Goal: Information Seeking & Learning: Learn about a topic

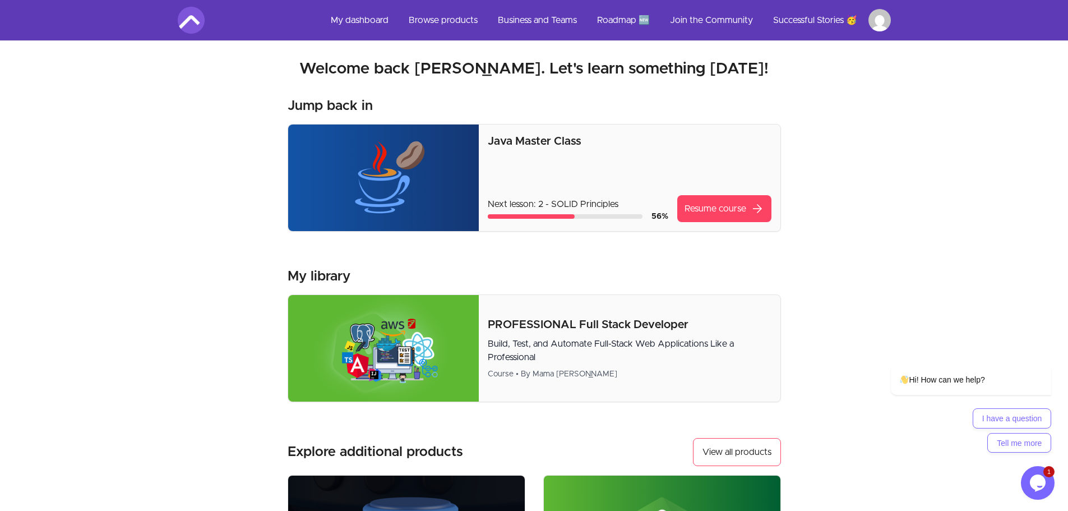
click at [726, 212] on link "Resume course arrow_forward" at bounding box center [724, 208] width 94 height 27
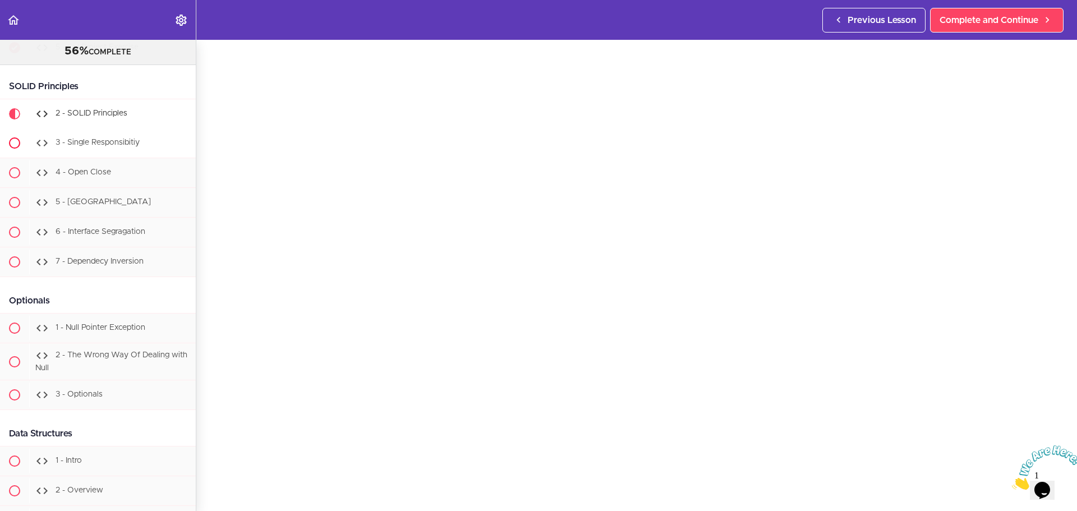
scroll to position [7570, 0]
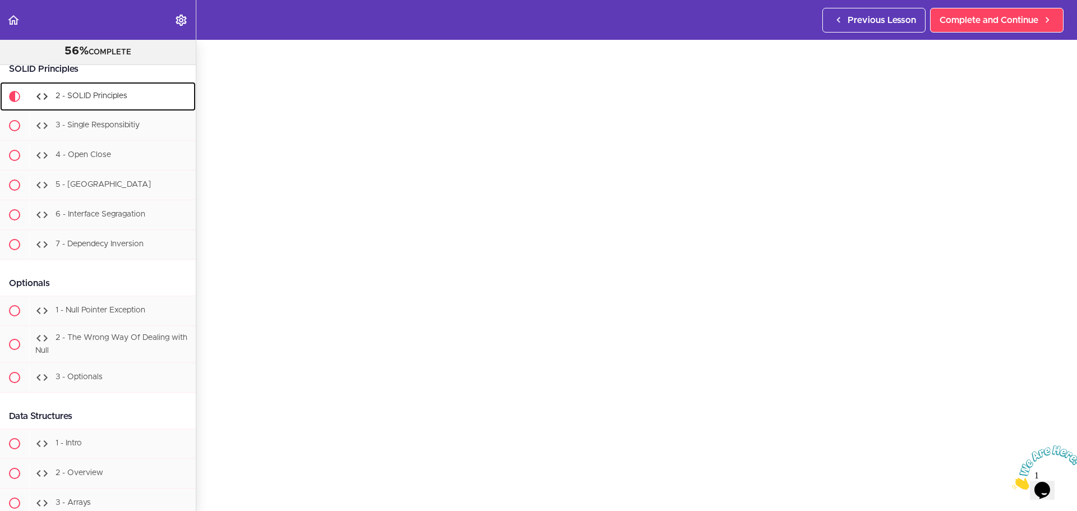
click at [118, 100] on span "2 - SOLID Principles" at bounding box center [92, 96] width 72 height 8
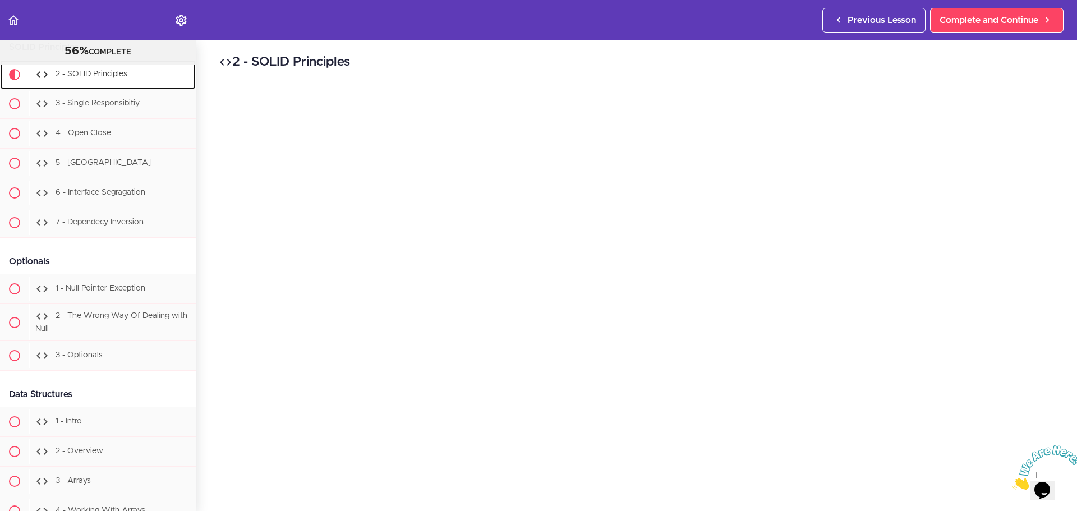
scroll to position [7623, 0]
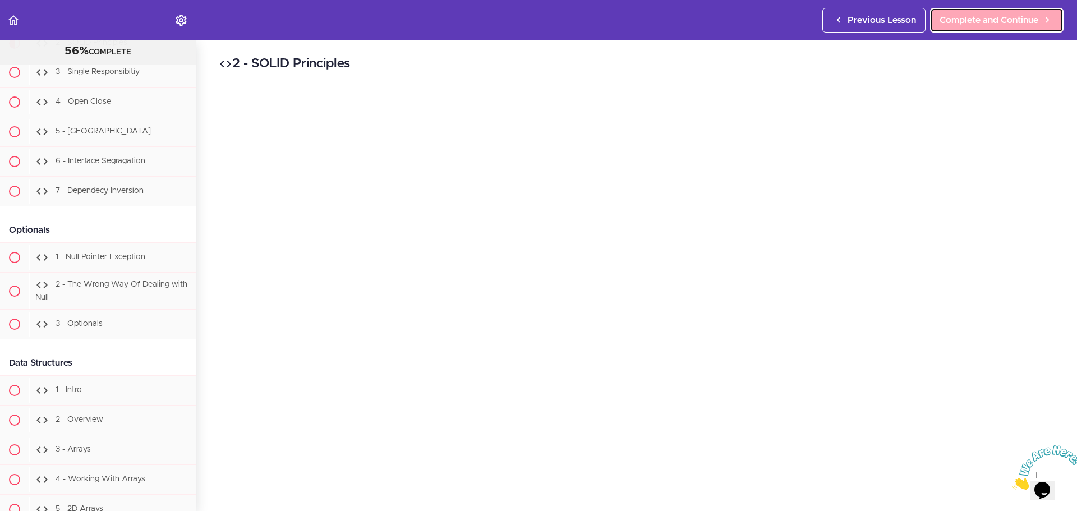
click at [1012, 24] on span "Complete and Continue" at bounding box center [988, 19] width 99 height 13
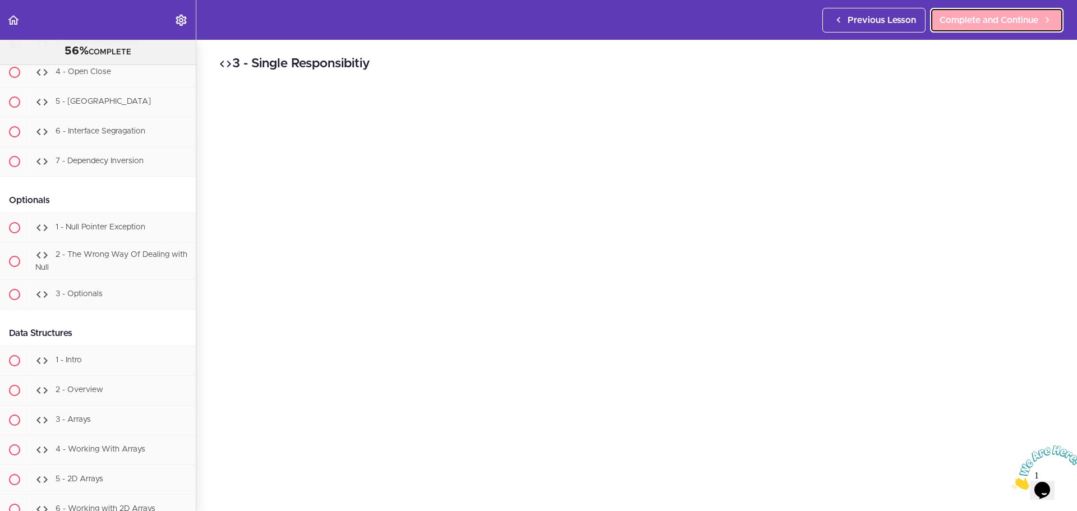
click at [995, 21] on span "Complete and Continue" at bounding box center [988, 19] width 99 height 13
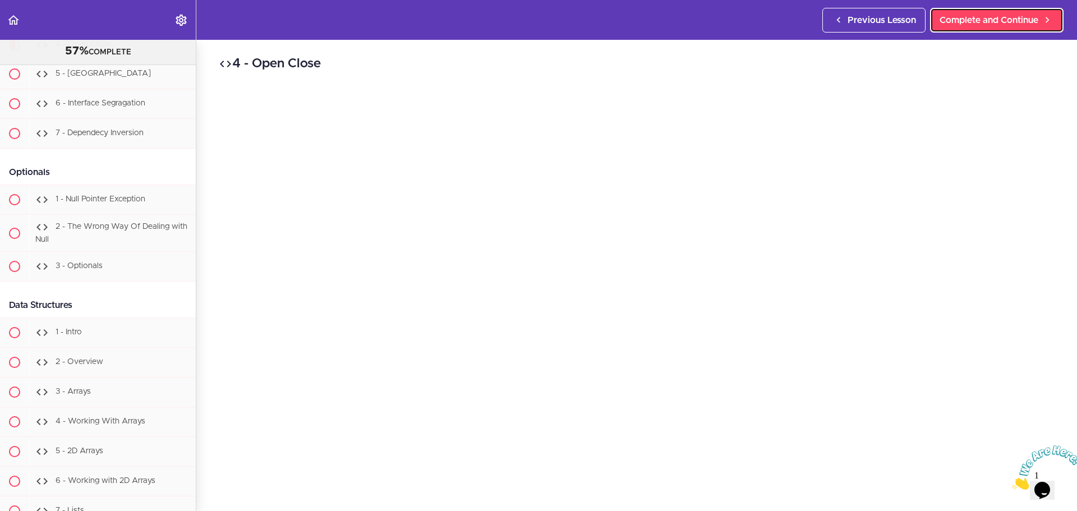
scroll to position [7682, 0]
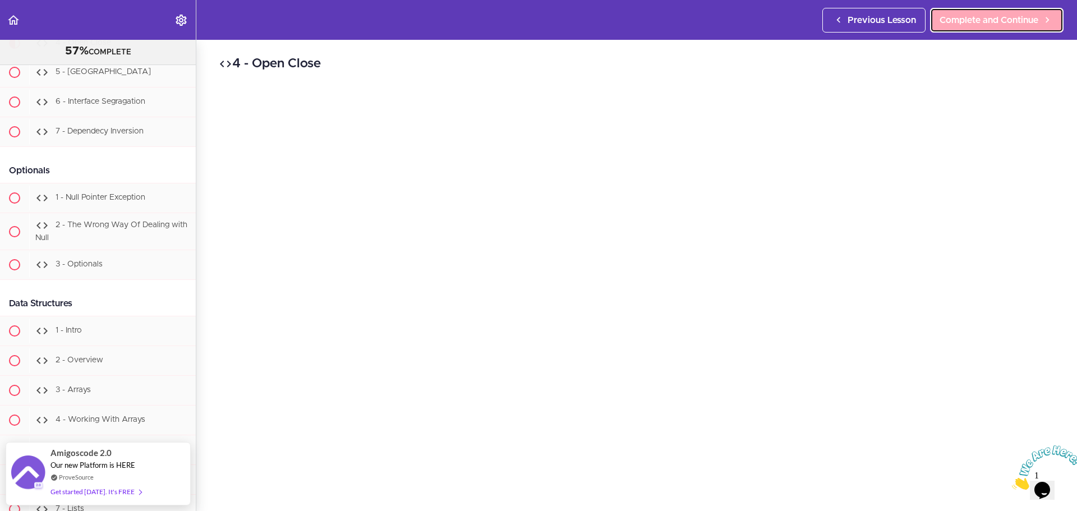
click at [979, 31] on link "Complete and Continue" at bounding box center [996, 20] width 133 height 25
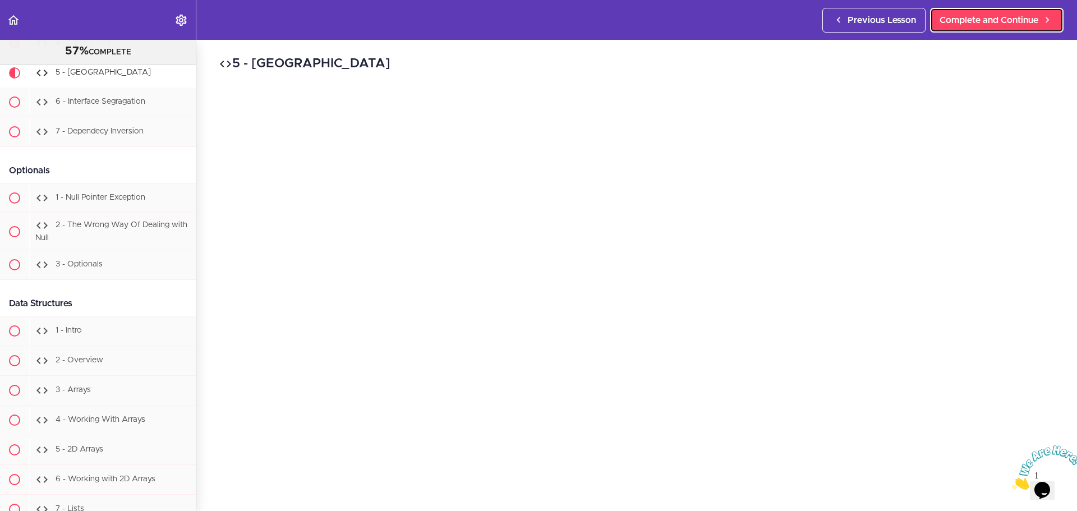
scroll to position [7712, 0]
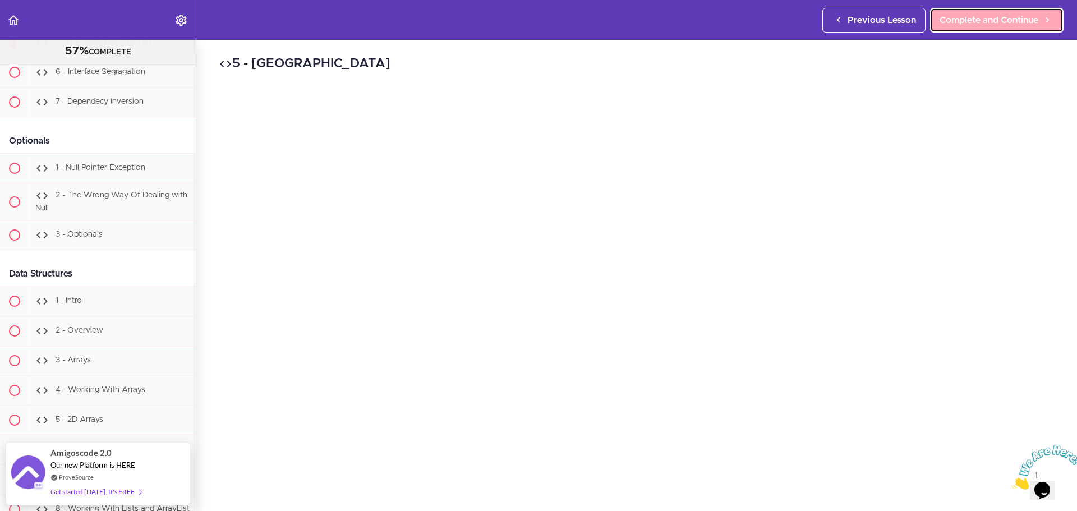
click at [981, 25] on span "Complete and Continue" at bounding box center [988, 19] width 99 height 13
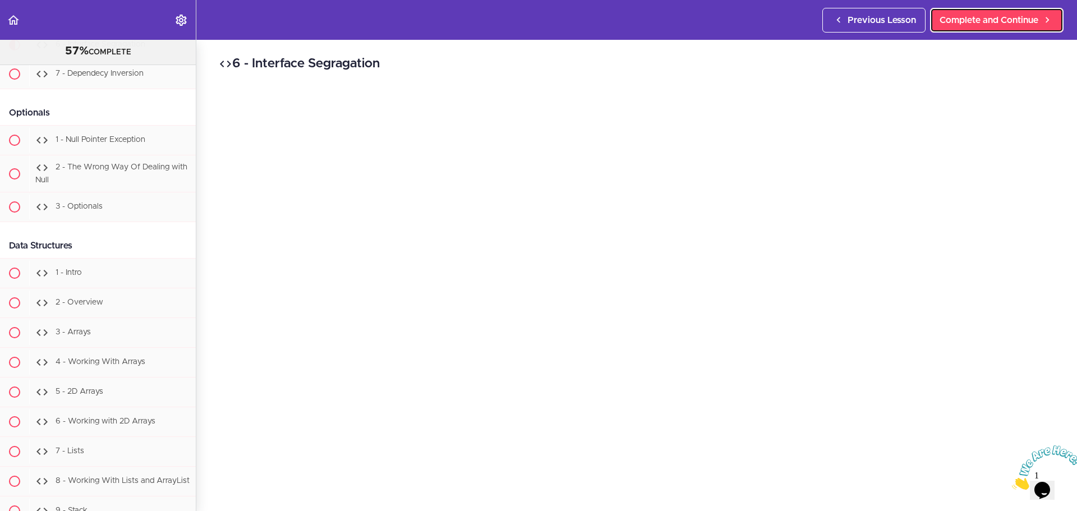
scroll to position [7742, 0]
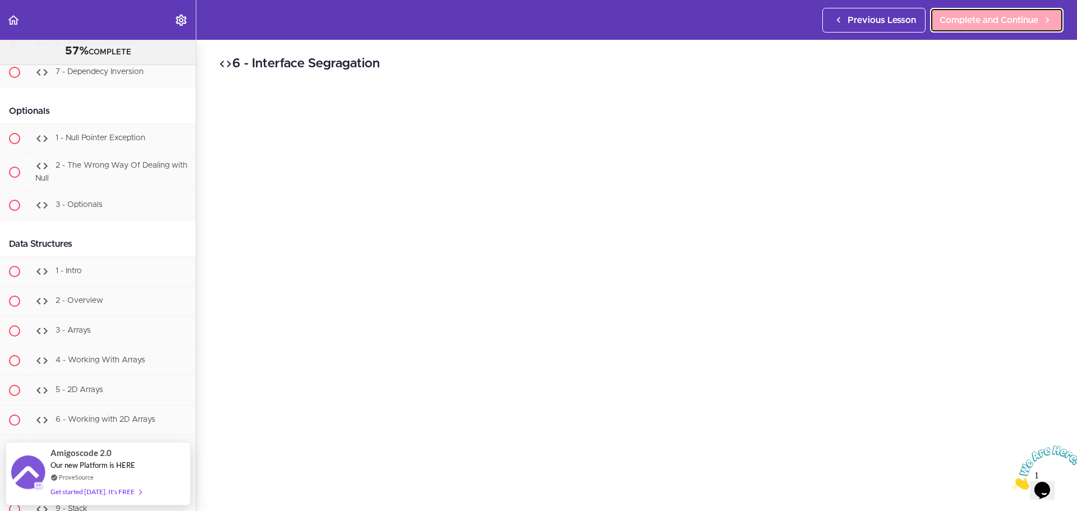
click at [999, 17] on span "Complete and Continue" at bounding box center [988, 19] width 99 height 13
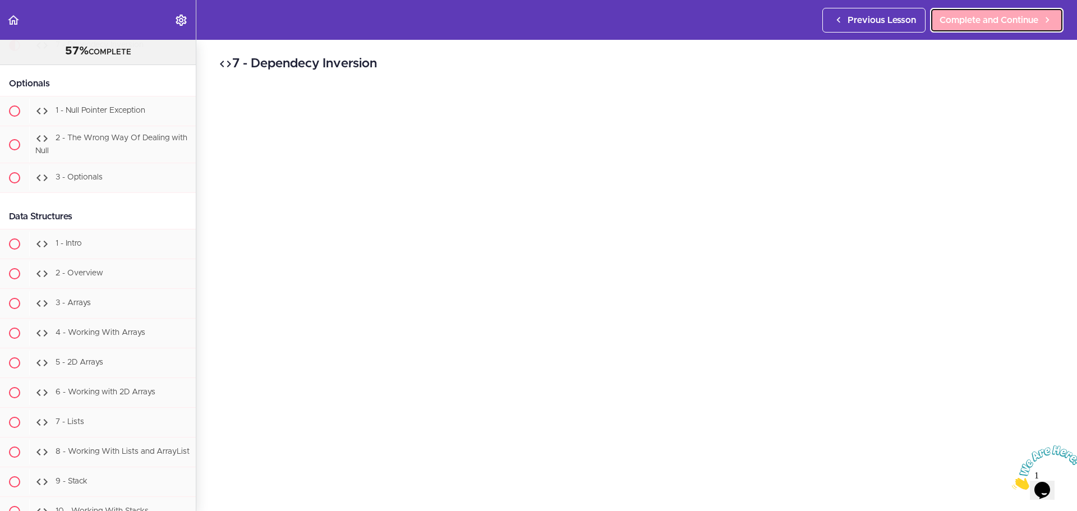
scroll to position [7771, 0]
click at [1003, 22] on span "Complete and Continue" at bounding box center [988, 19] width 99 height 13
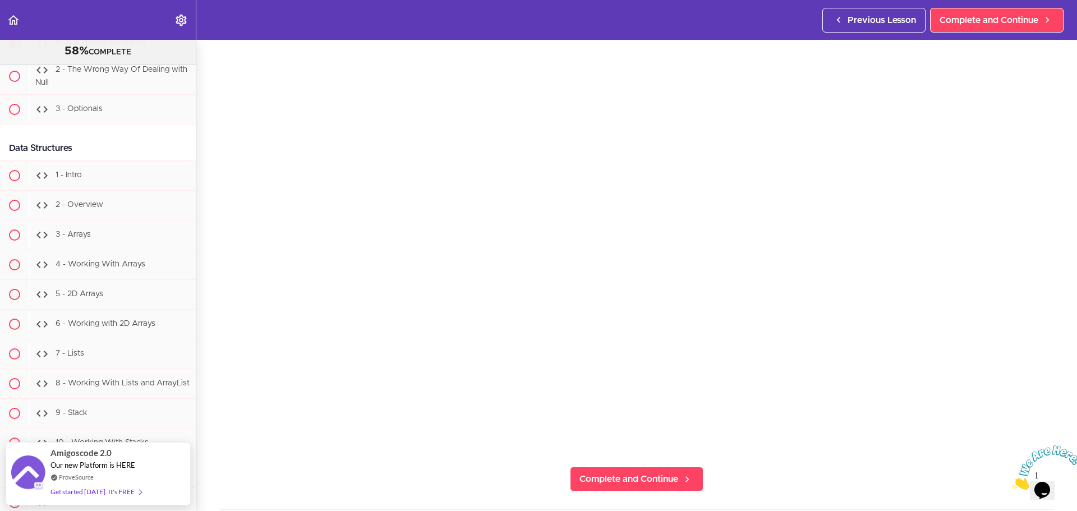
scroll to position [112, 0]
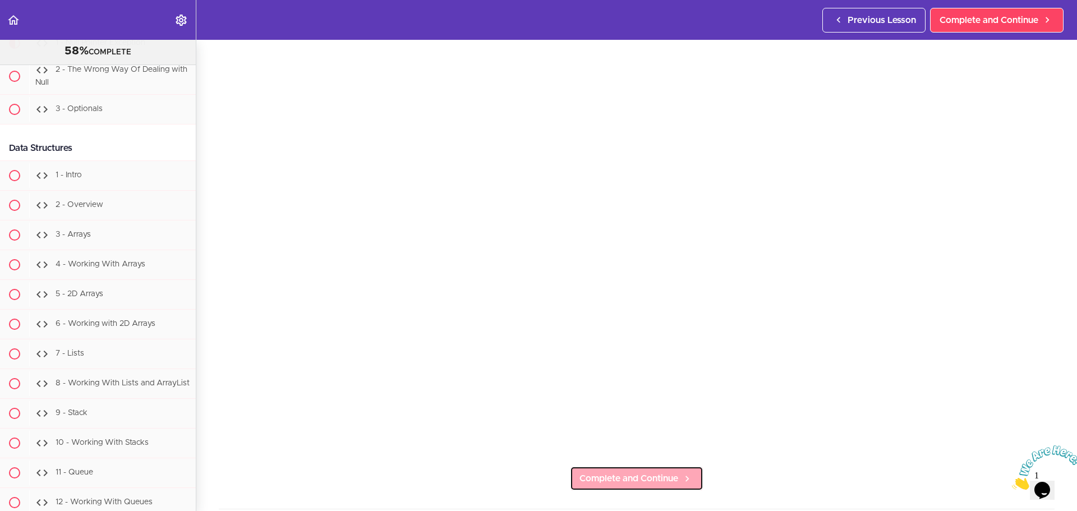
click at [675, 472] on link "Complete and Continue" at bounding box center [636, 478] width 133 height 25
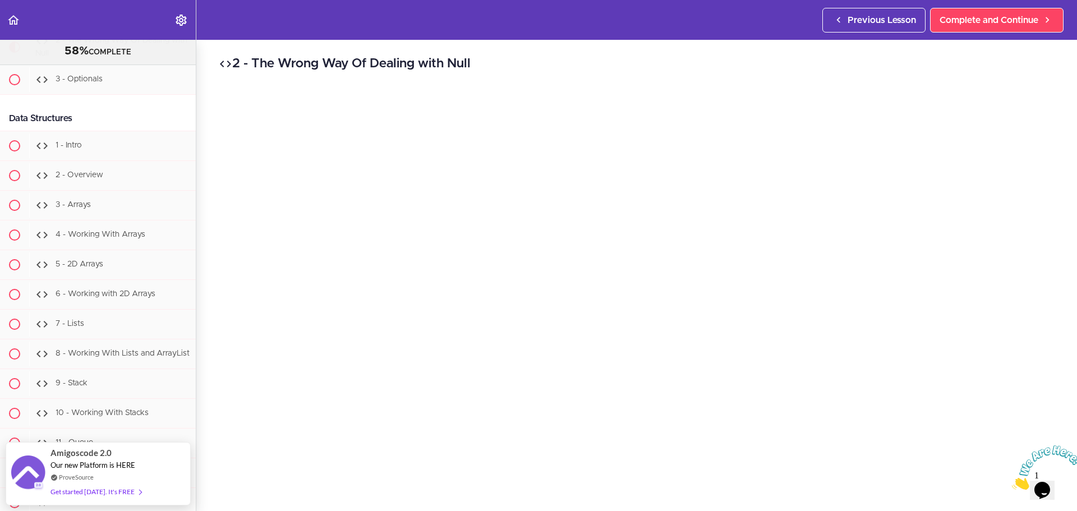
scroll to position [112, 0]
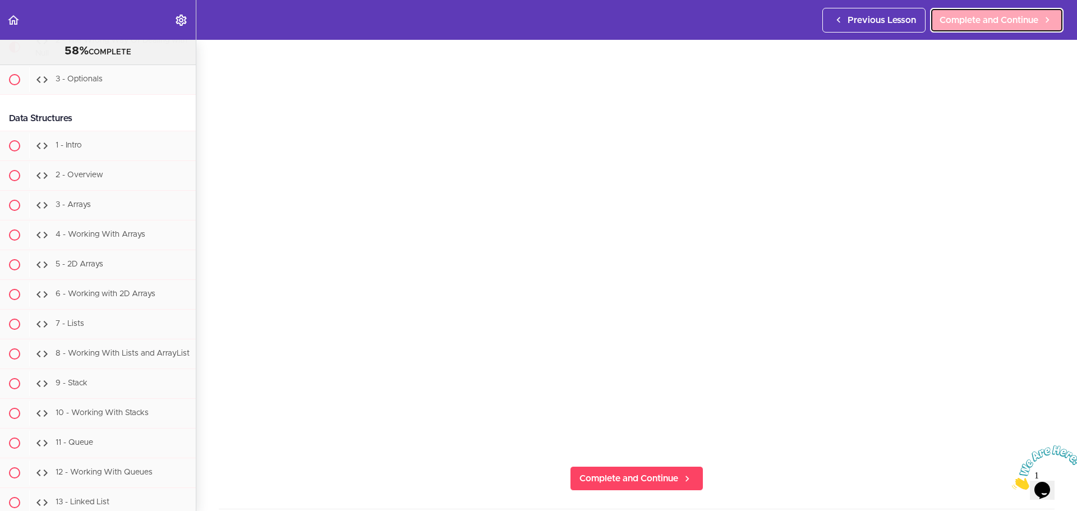
click at [964, 10] on link "Complete and Continue" at bounding box center [996, 20] width 133 height 25
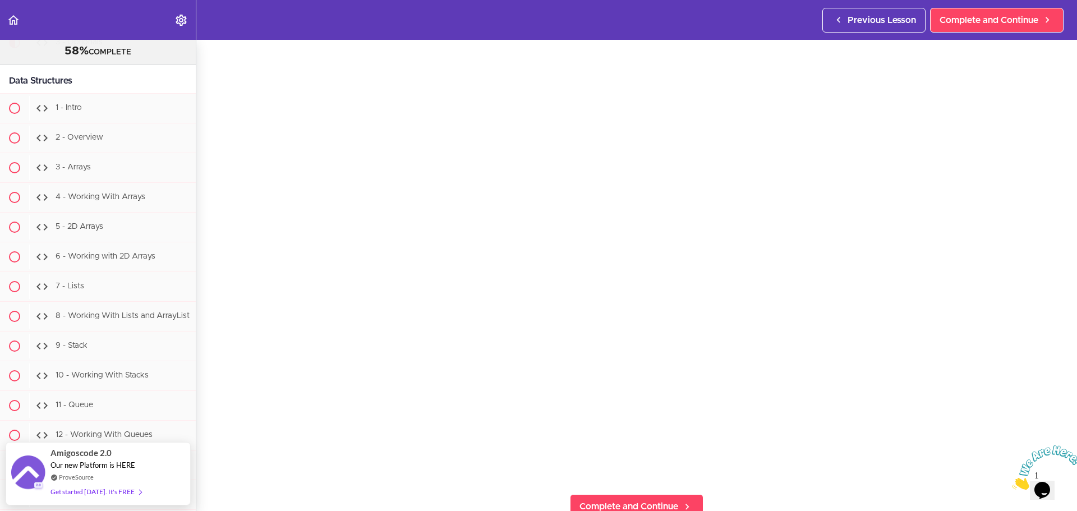
scroll to position [112, 0]
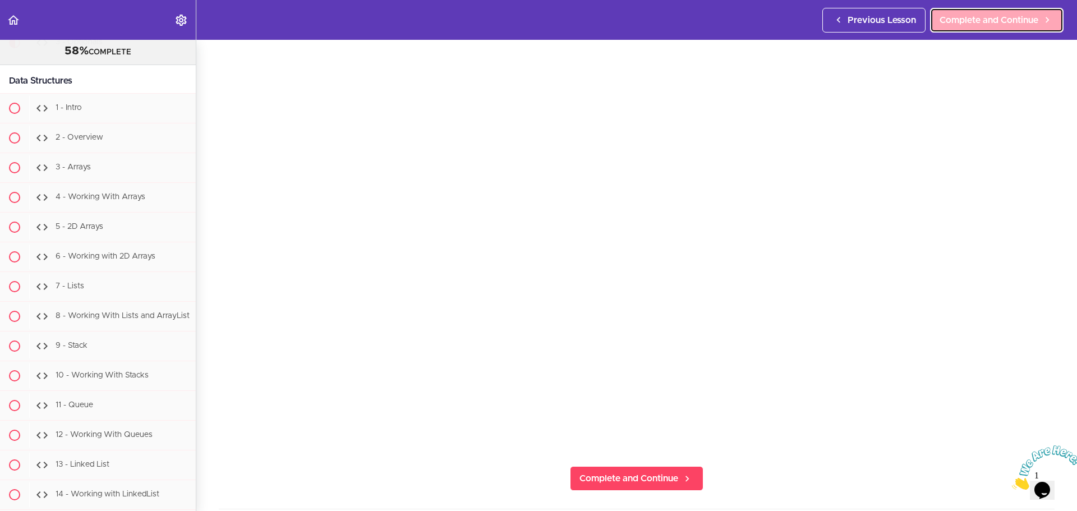
click at [972, 20] on span "Complete and Continue" at bounding box center [988, 19] width 99 height 13
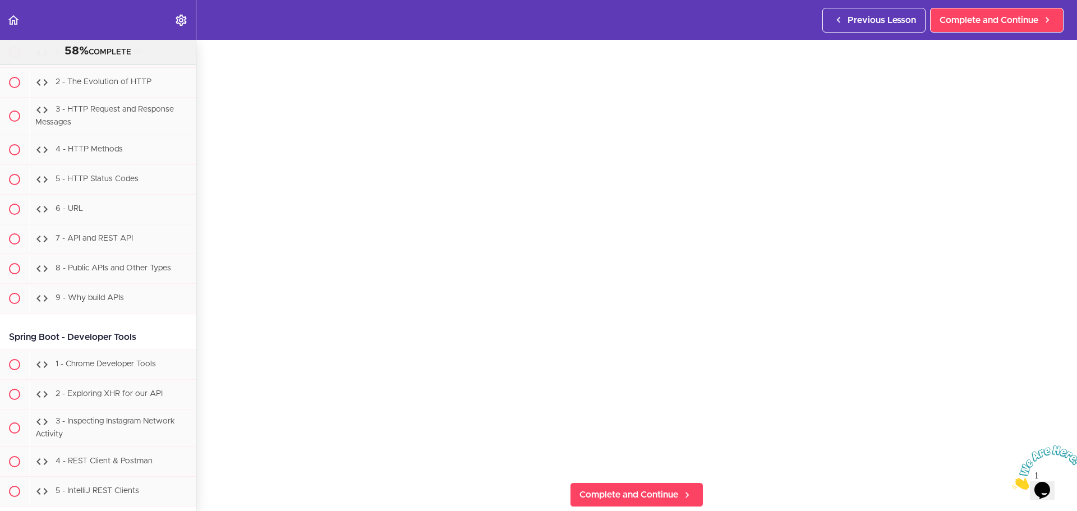
scroll to position [112, 0]
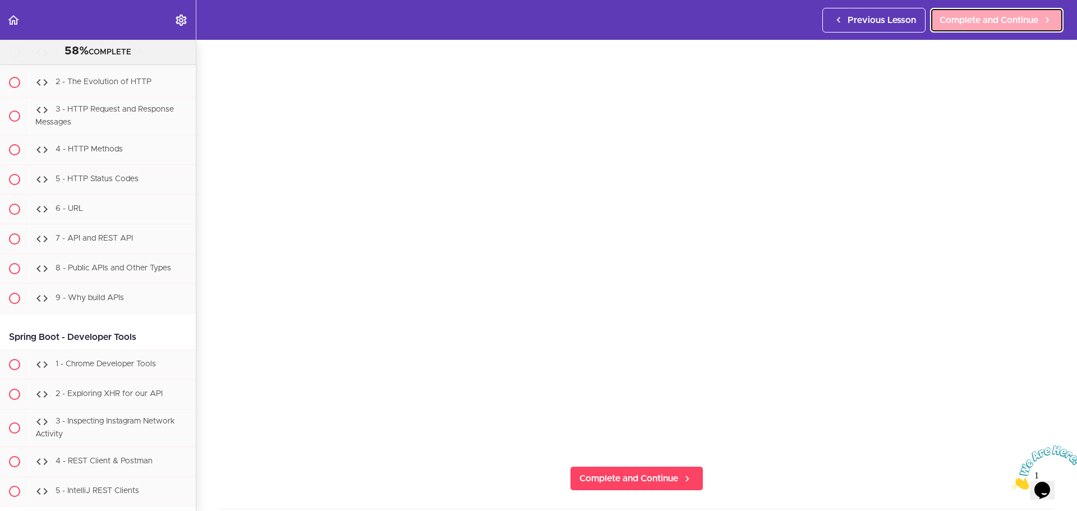
click at [954, 21] on span "Complete and Continue" at bounding box center [988, 19] width 99 height 13
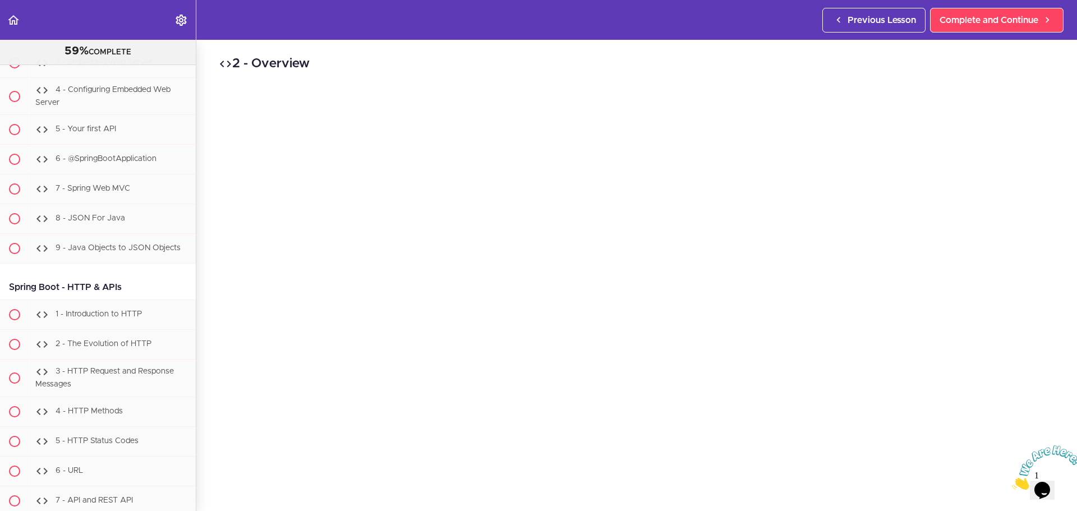
scroll to position [10623, 0]
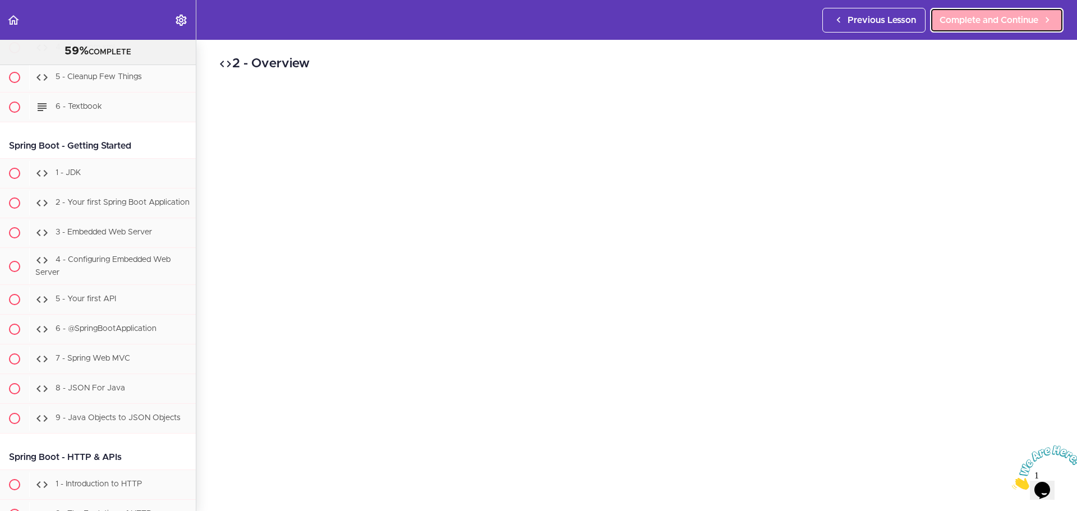
click at [1015, 21] on span "Complete and Continue" at bounding box center [988, 19] width 99 height 13
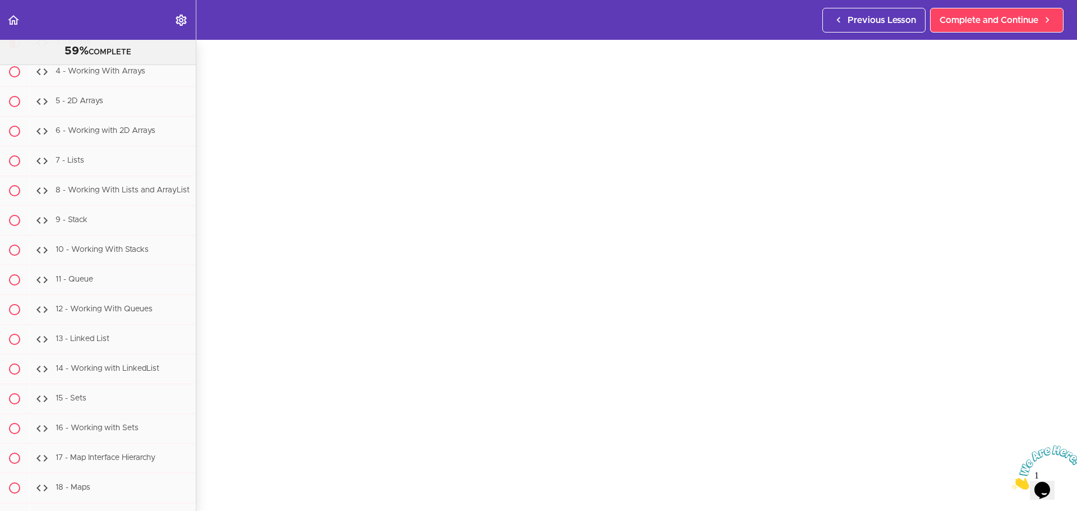
scroll to position [168, 0]
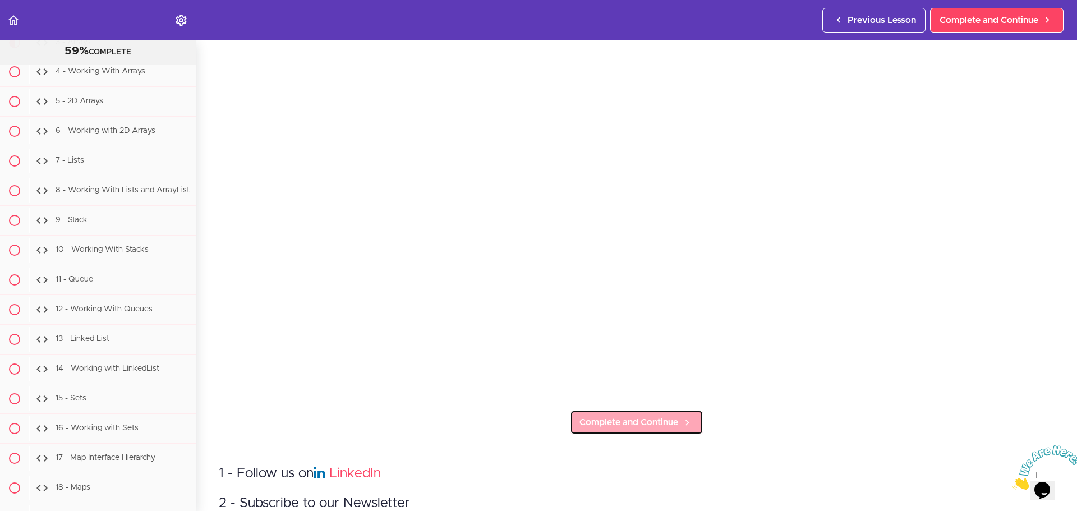
click at [623, 427] on link "Complete and Continue" at bounding box center [636, 422] width 133 height 25
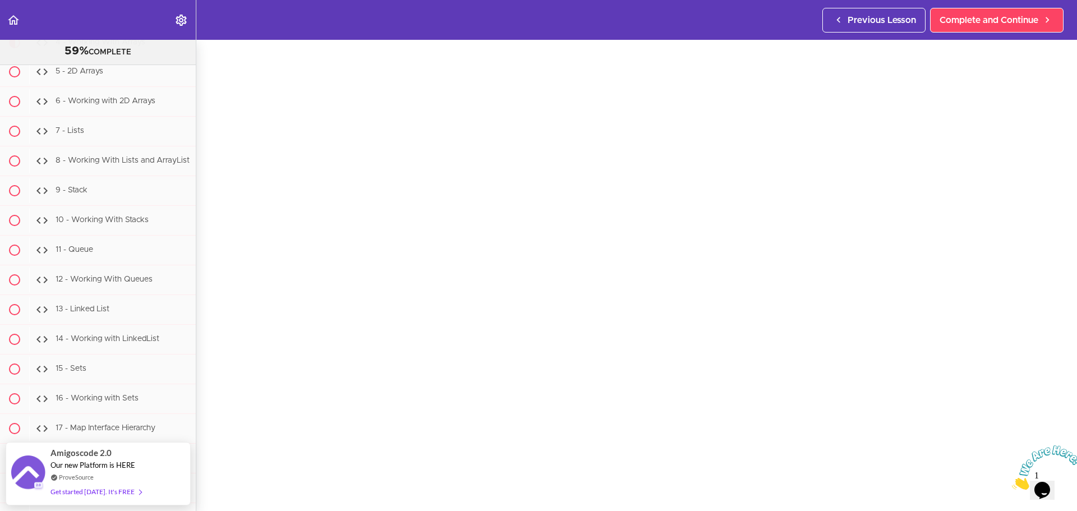
scroll to position [56, 0]
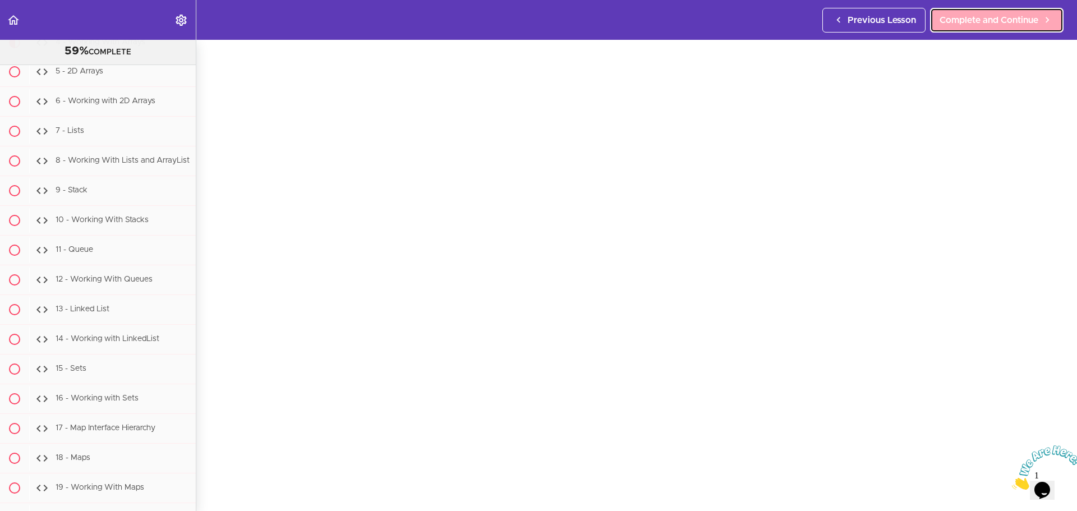
click at [992, 14] on span "Complete and Continue" at bounding box center [988, 19] width 99 height 13
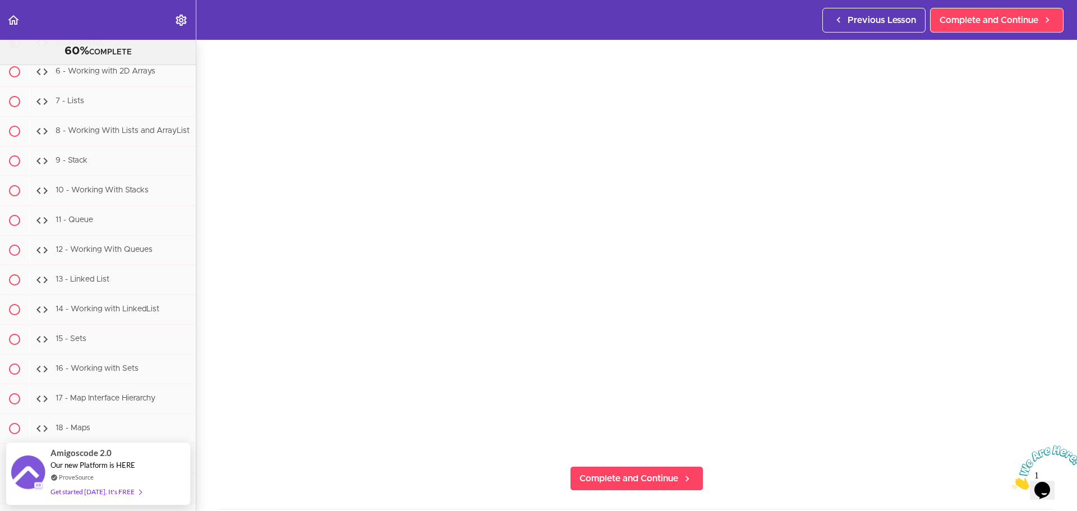
scroll to position [56, 0]
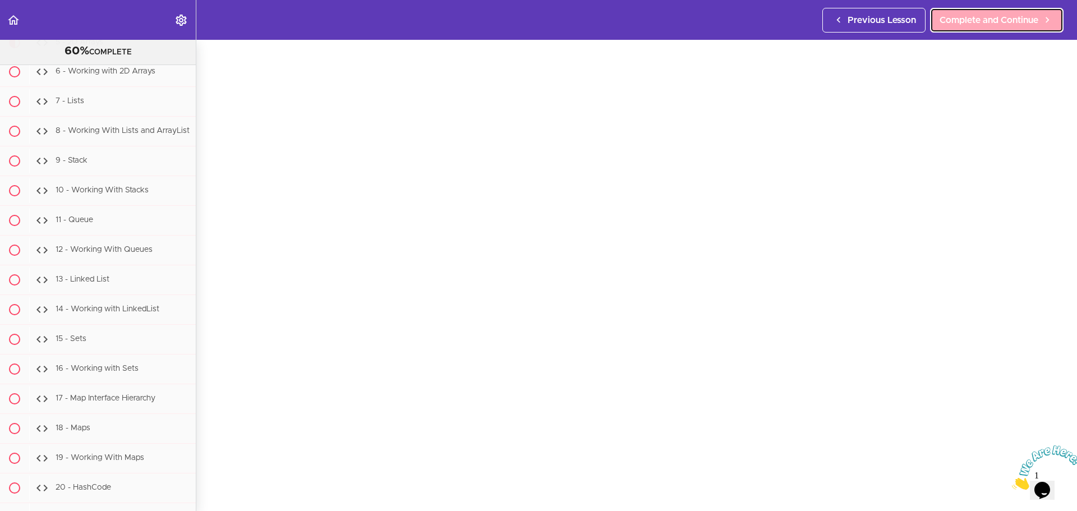
click at [978, 12] on link "Complete and Continue" at bounding box center [996, 20] width 133 height 25
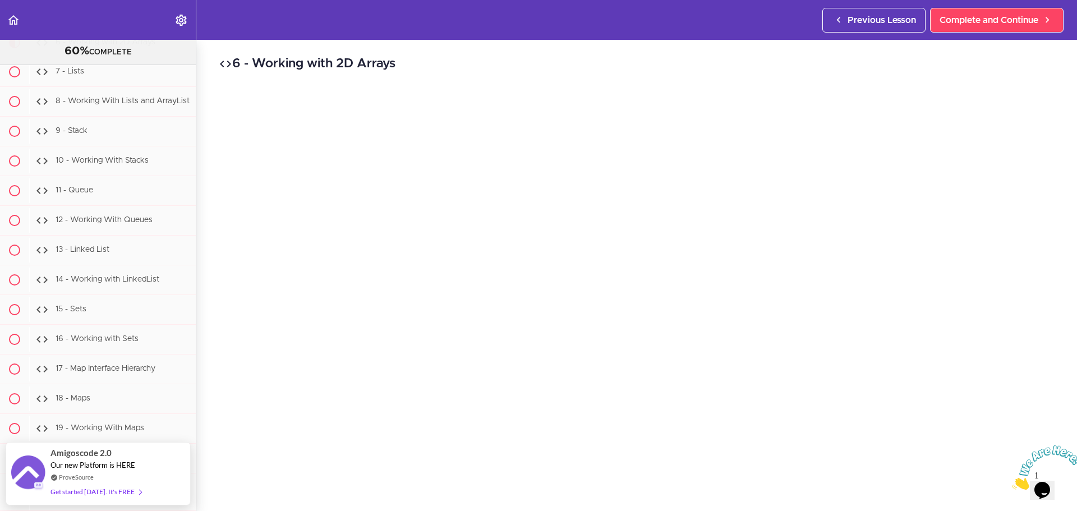
scroll to position [56, 0]
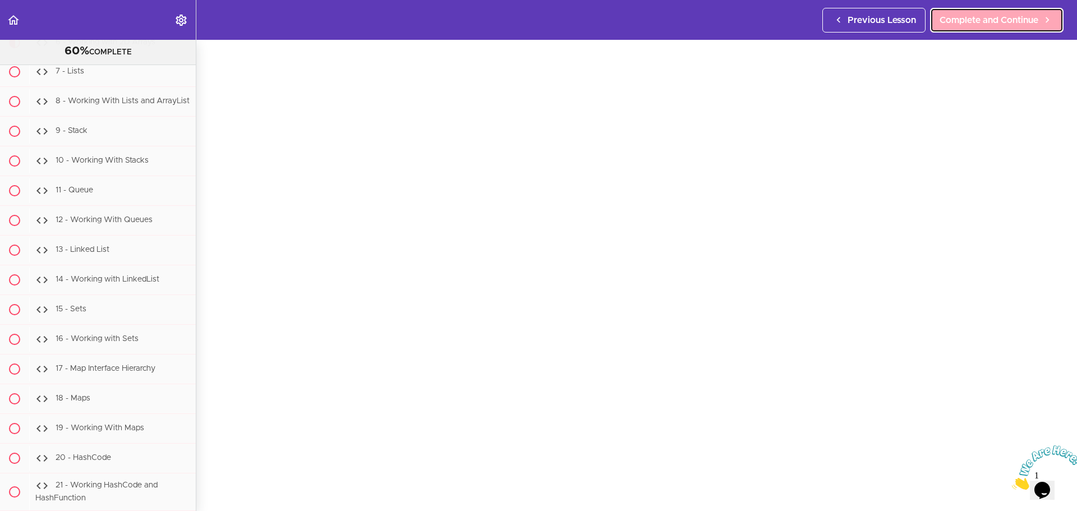
click at [1001, 17] on span "Complete and Continue" at bounding box center [988, 19] width 99 height 13
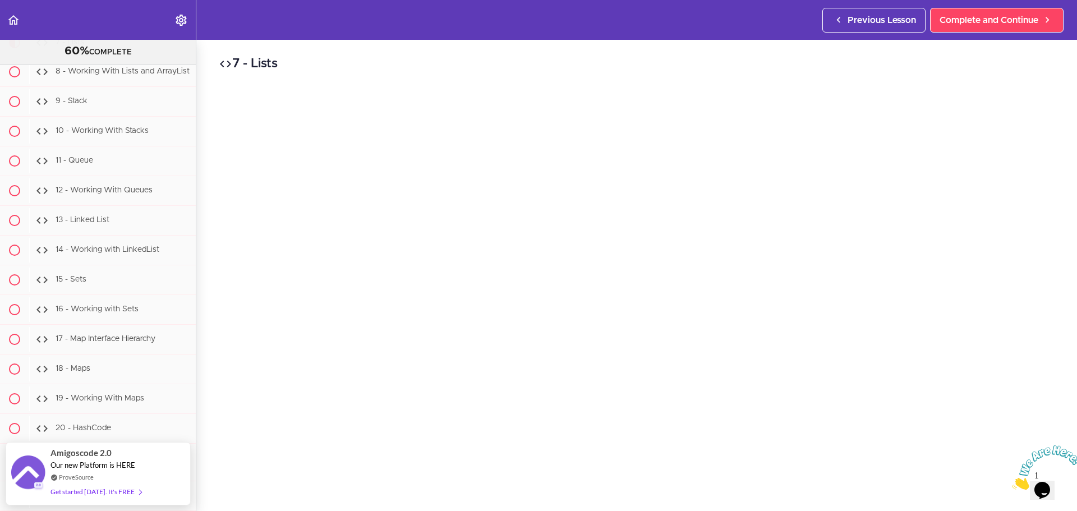
scroll to position [56, 0]
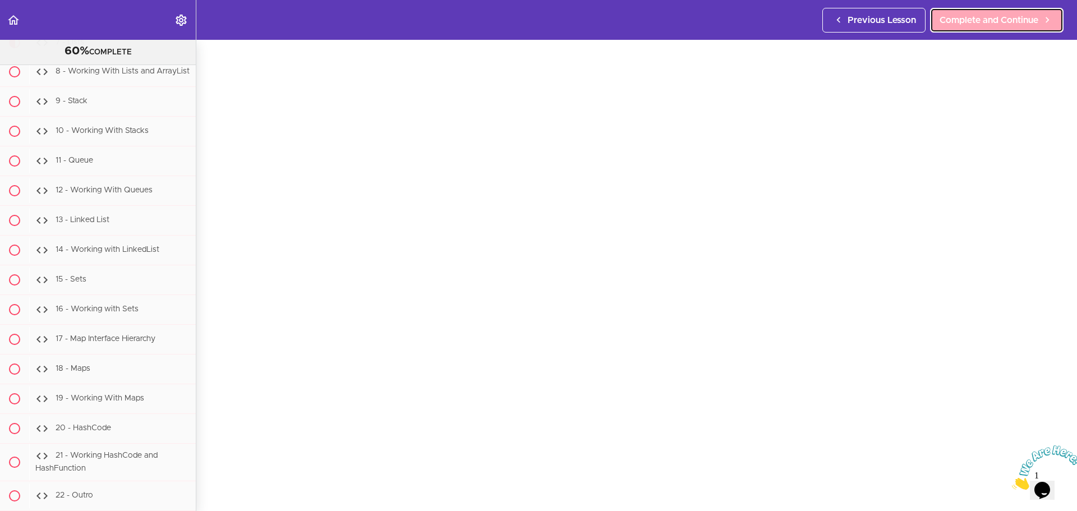
click at [984, 21] on span "Complete and Continue" at bounding box center [988, 19] width 99 height 13
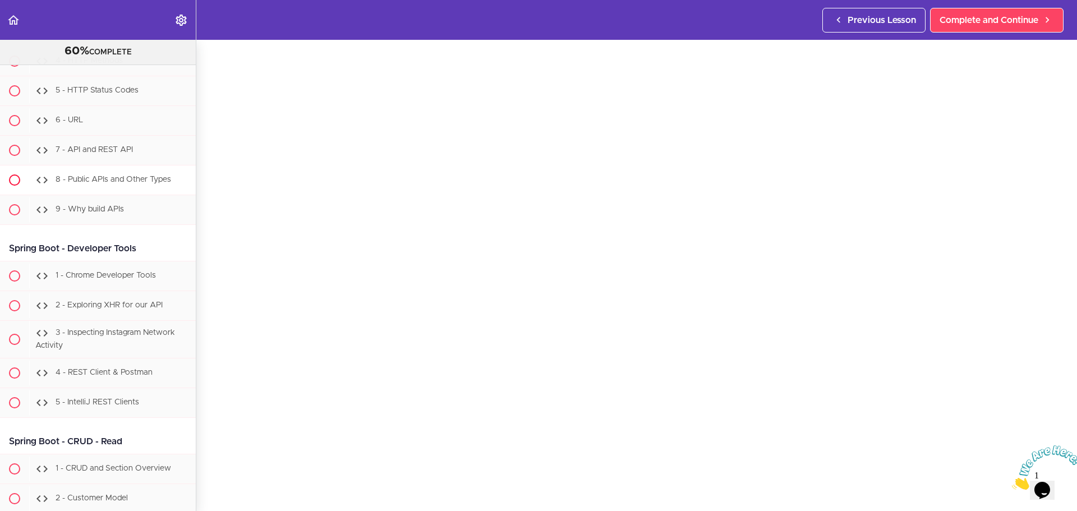
scroll to position [11151, 0]
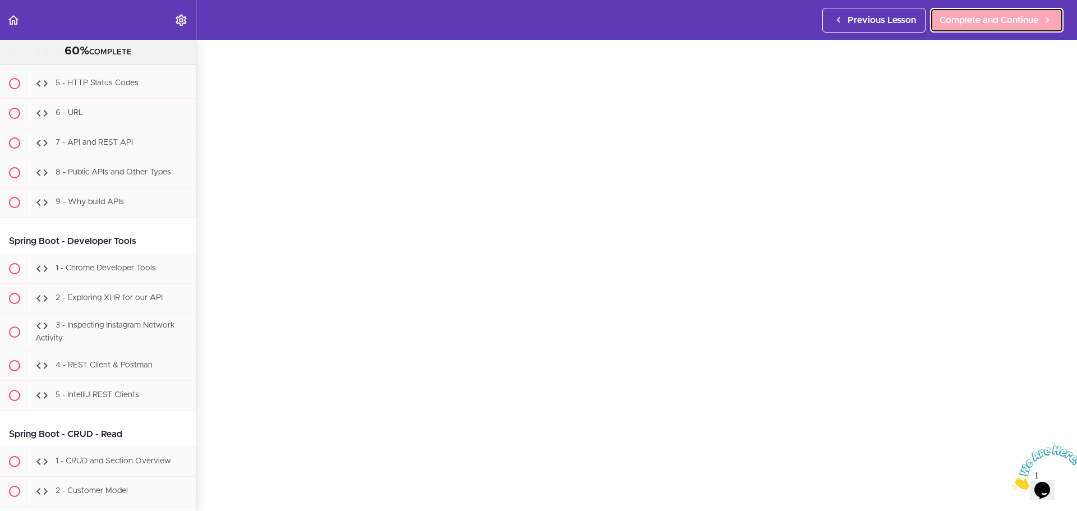
click at [966, 22] on span "Complete and Continue" at bounding box center [988, 19] width 99 height 13
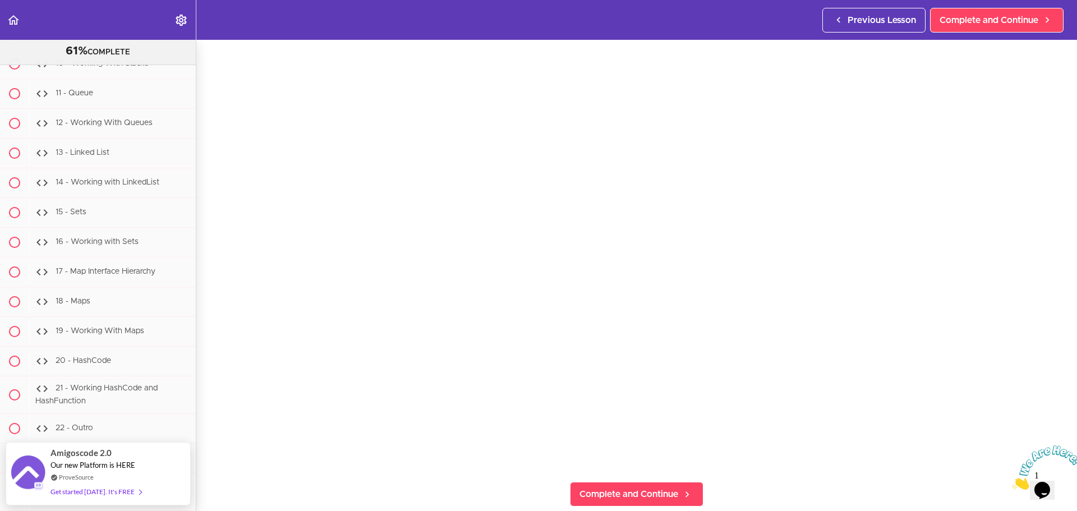
scroll to position [112, 0]
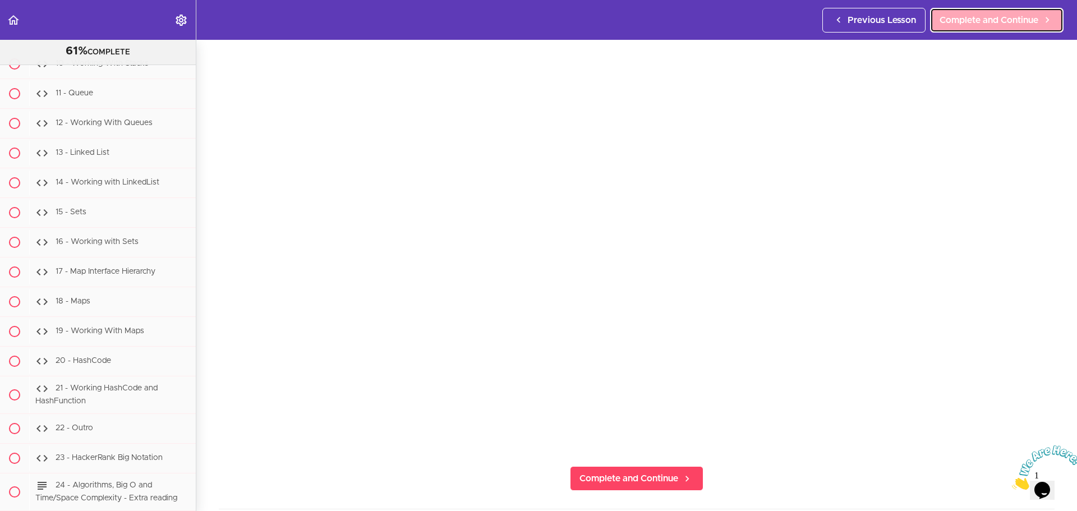
click at [952, 24] on span "Complete and Continue" at bounding box center [988, 19] width 99 height 13
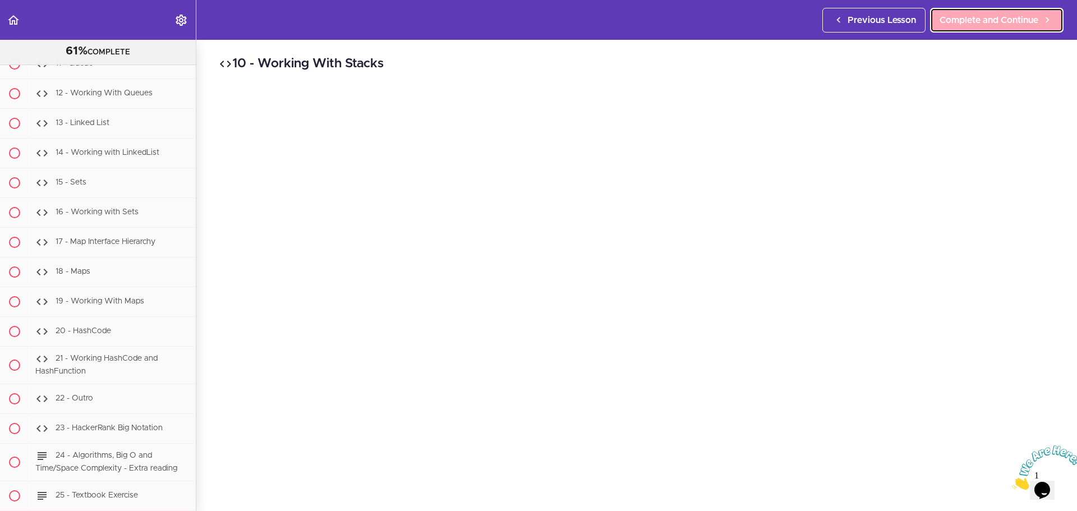
click at [967, 20] on span "Complete and Continue" at bounding box center [988, 19] width 99 height 13
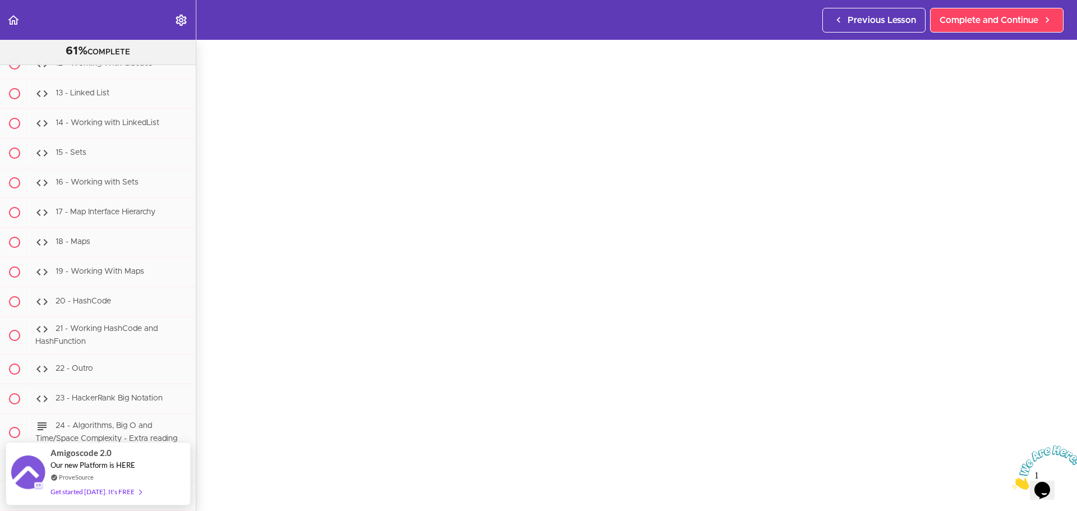
scroll to position [56, 0]
click at [976, 15] on span "Complete and Continue" at bounding box center [988, 19] width 99 height 13
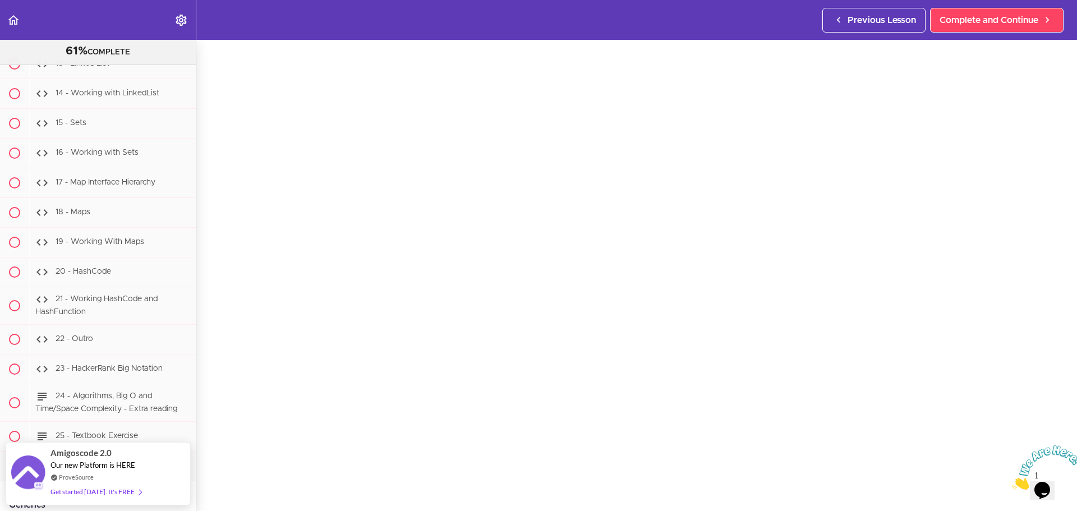
scroll to position [56, 0]
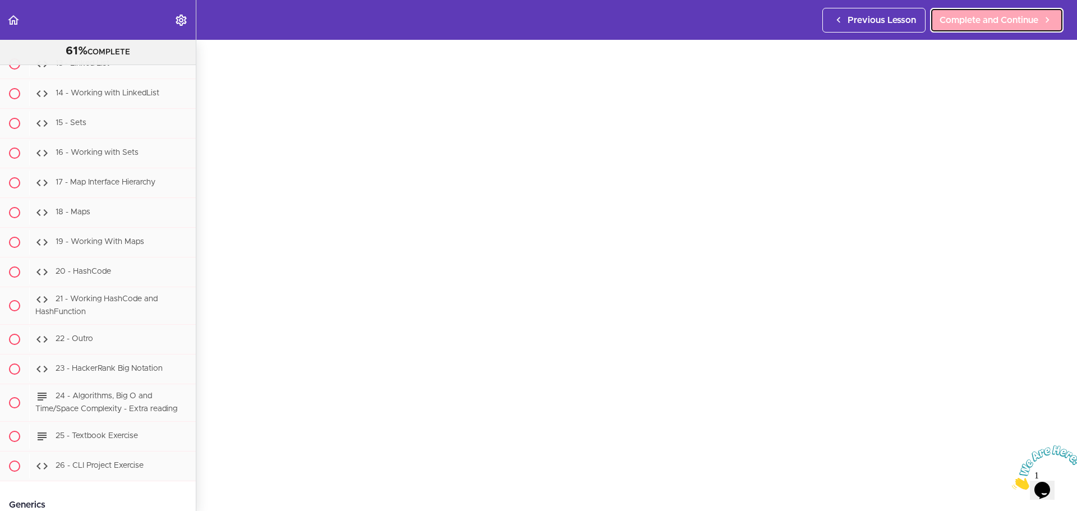
click at [969, 29] on link "Complete and Continue" at bounding box center [996, 20] width 133 height 25
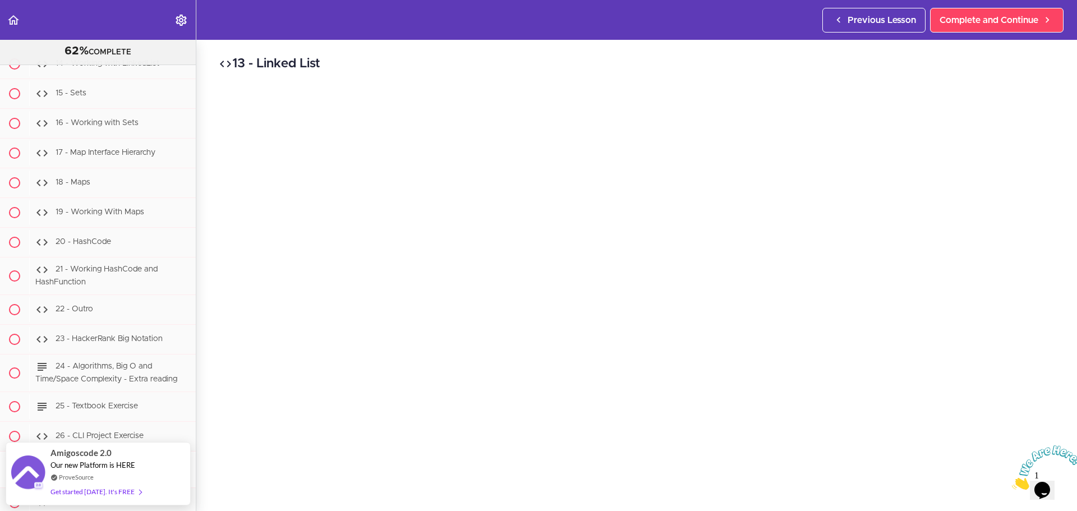
scroll to position [56, 0]
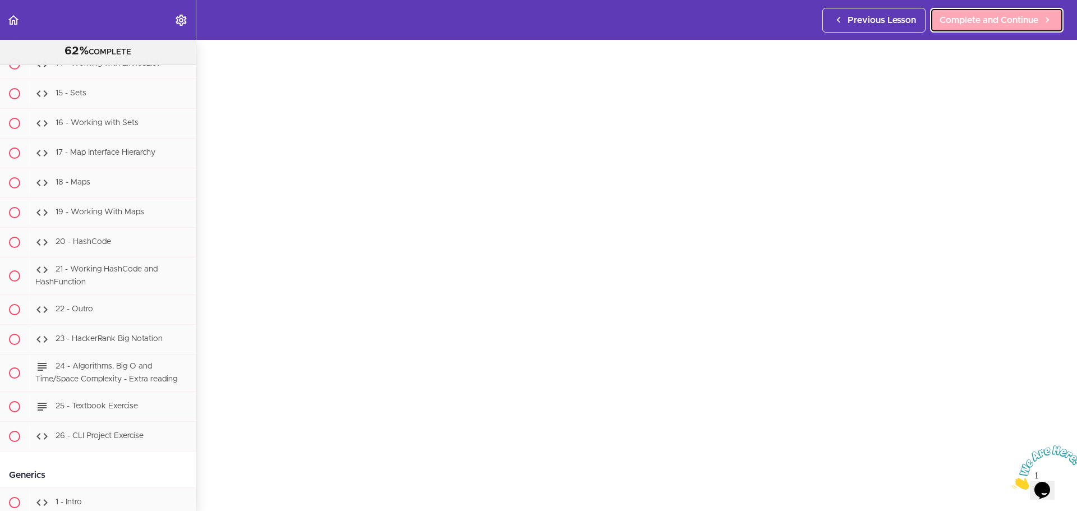
click at [975, 27] on link "Complete and Continue" at bounding box center [996, 20] width 133 height 25
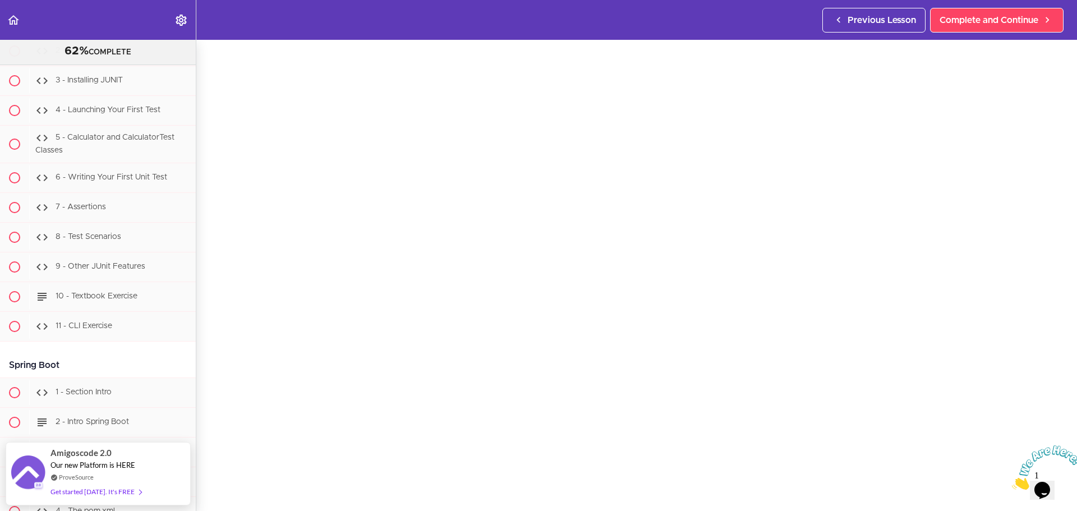
scroll to position [112, 0]
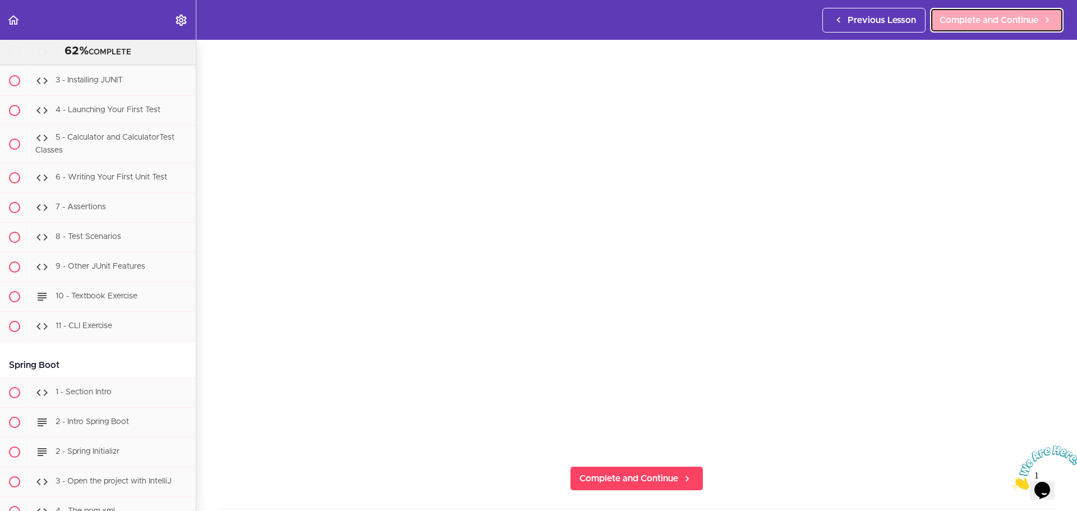
click at [958, 24] on span "Complete and Continue" at bounding box center [988, 19] width 99 height 13
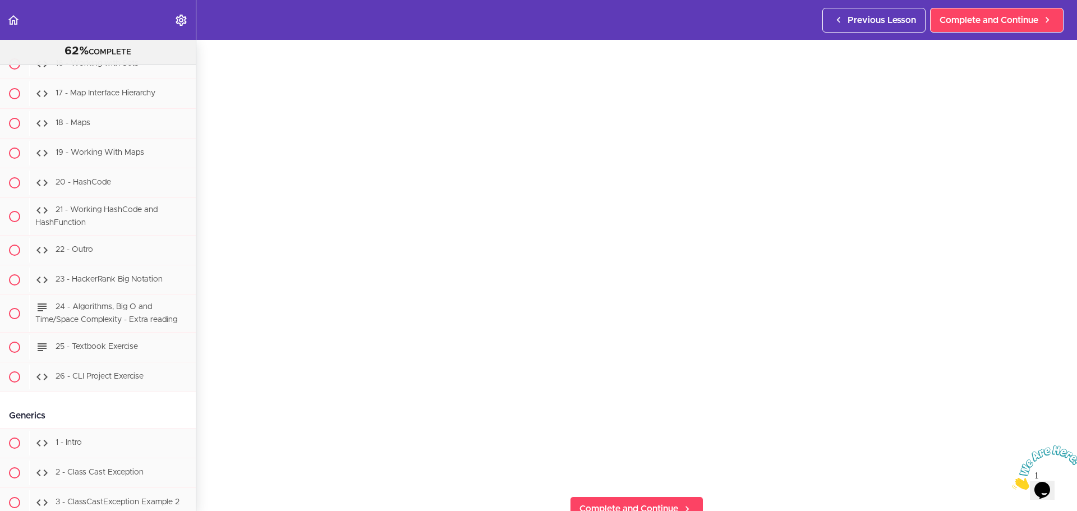
scroll to position [112, 0]
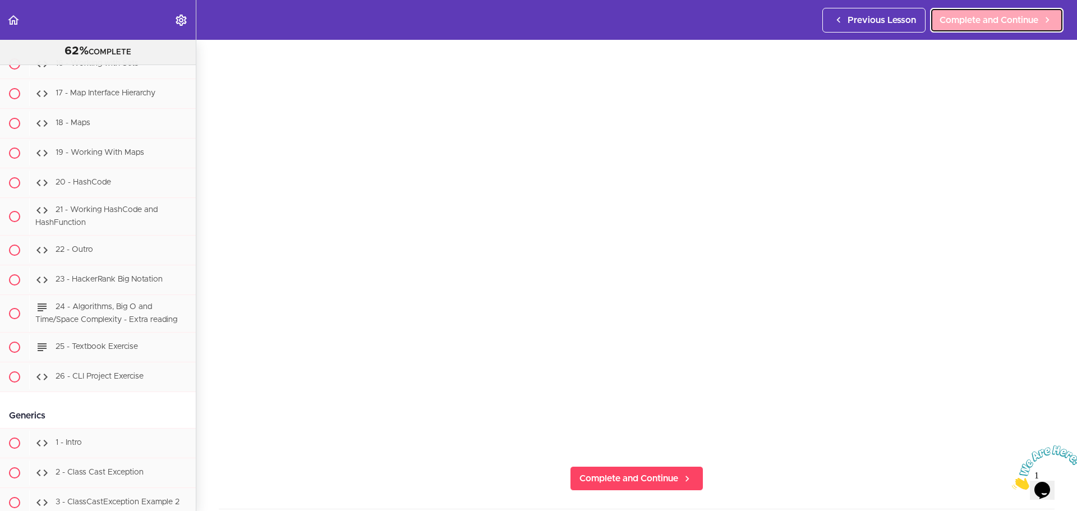
click at [977, 27] on link "Complete and Continue" at bounding box center [996, 20] width 133 height 25
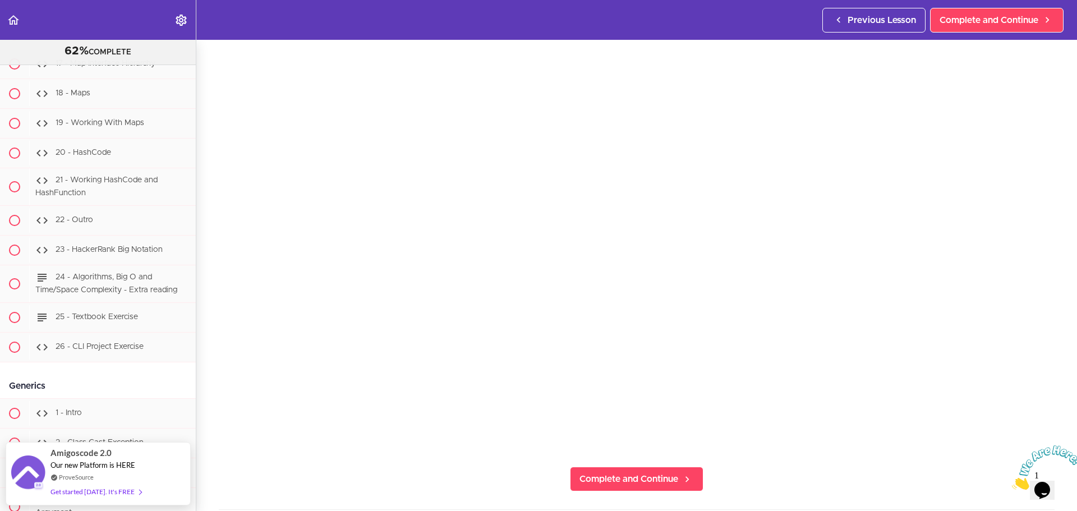
scroll to position [112, 0]
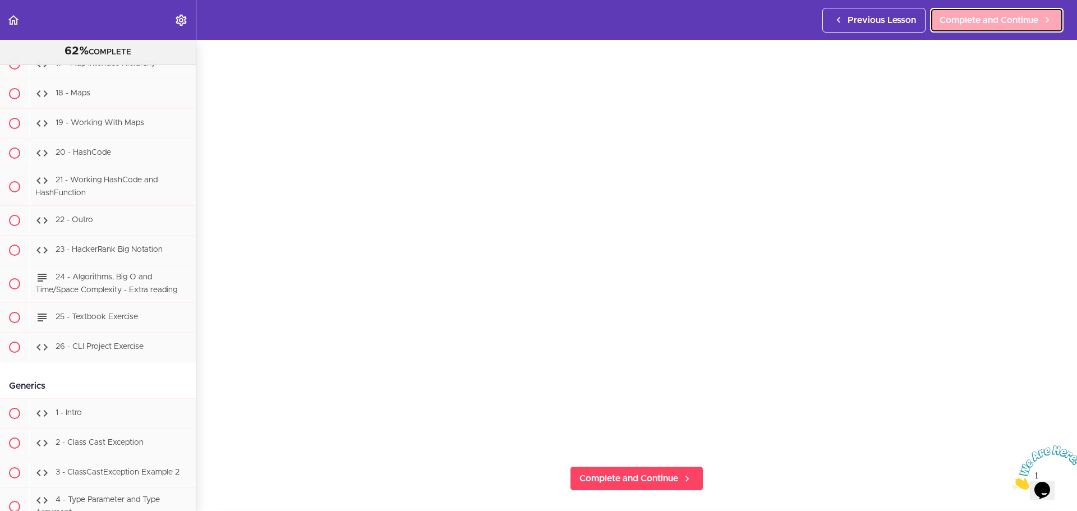
click at [972, 23] on span "Complete and Continue" at bounding box center [988, 19] width 99 height 13
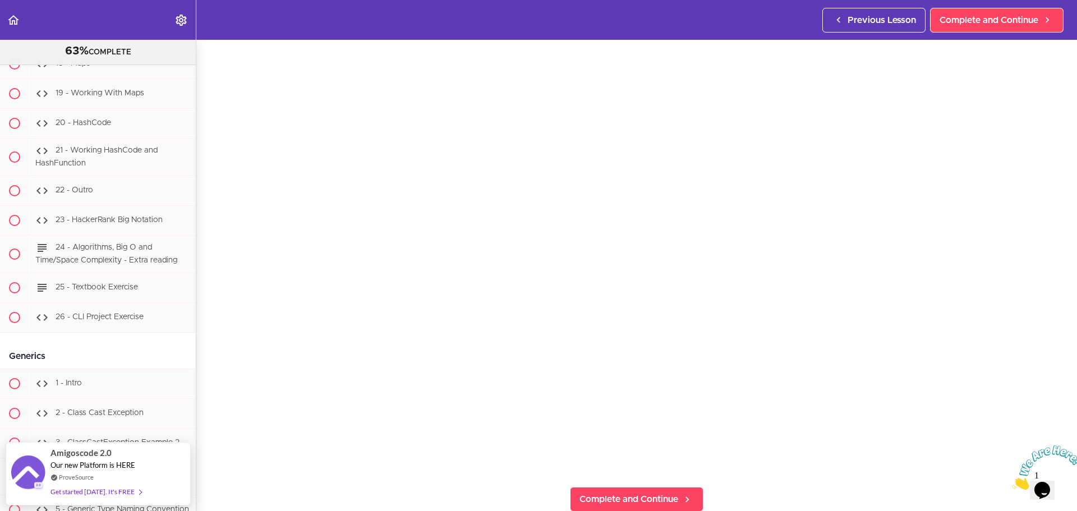
scroll to position [112, 0]
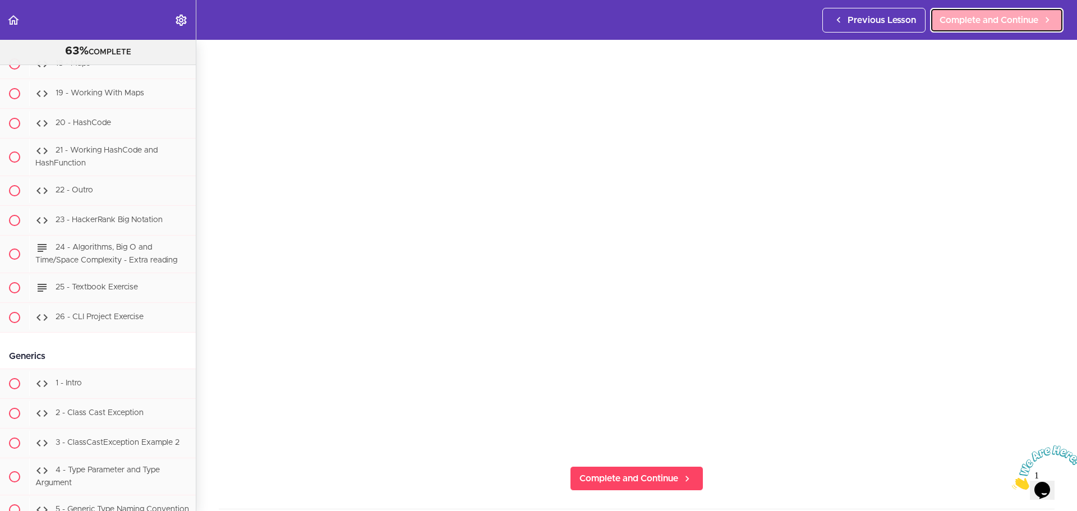
click at [937, 23] on link "Complete and Continue" at bounding box center [996, 20] width 133 height 25
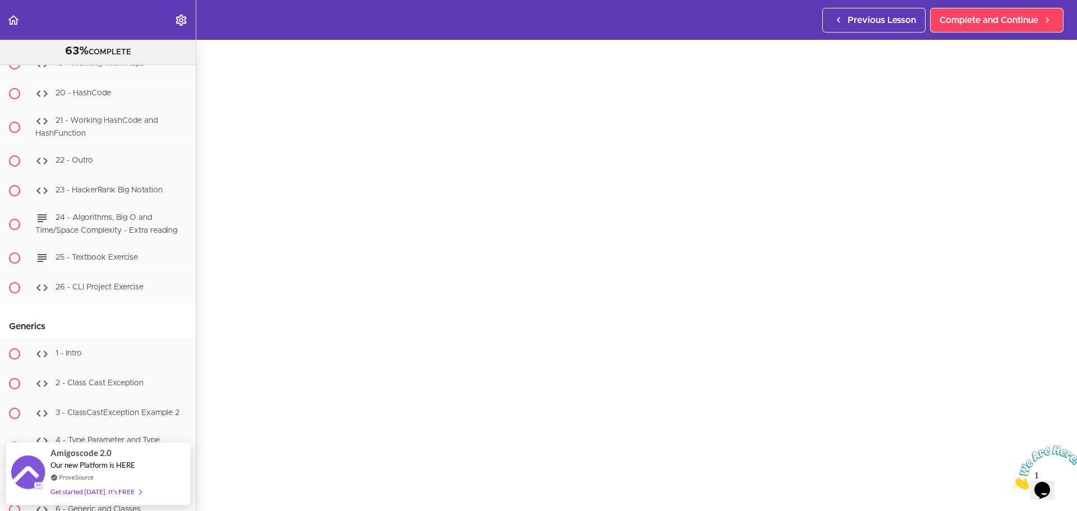
scroll to position [56, 0]
click at [978, 17] on span "Complete and Continue" at bounding box center [988, 19] width 99 height 13
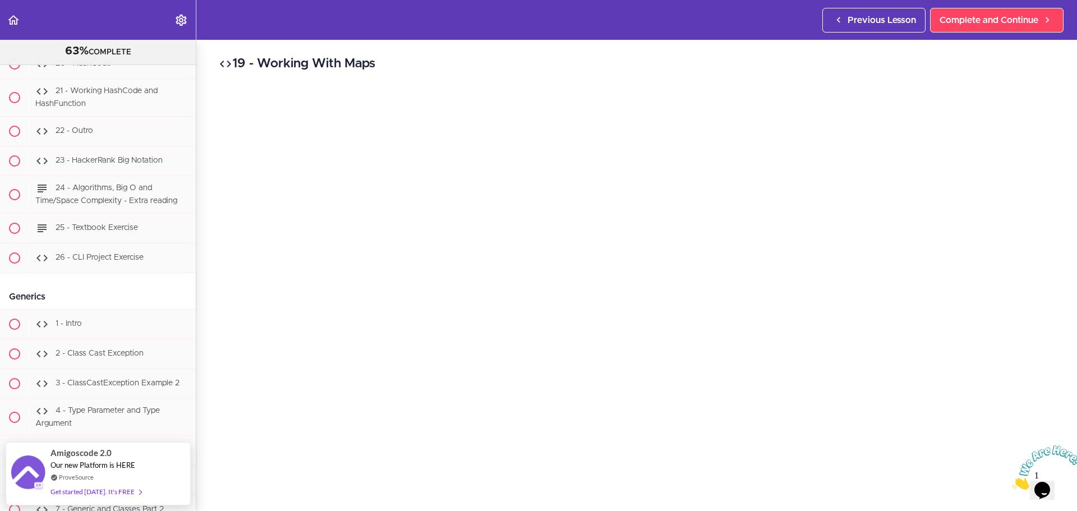
scroll to position [56, 0]
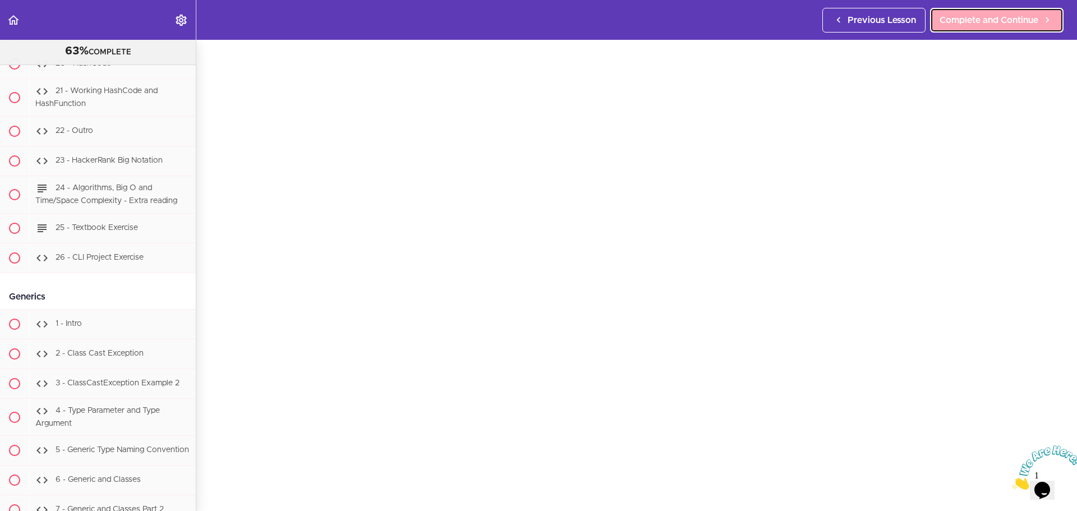
click at [959, 16] on span "Complete and Continue" at bounding box center [988, 19] width 99 height 13
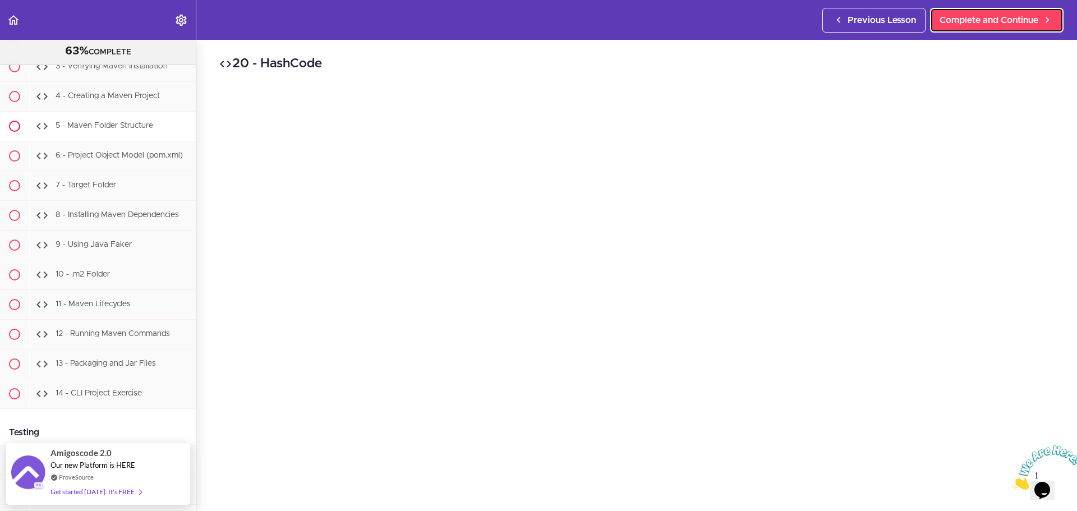
scroll to position [9665, 0]
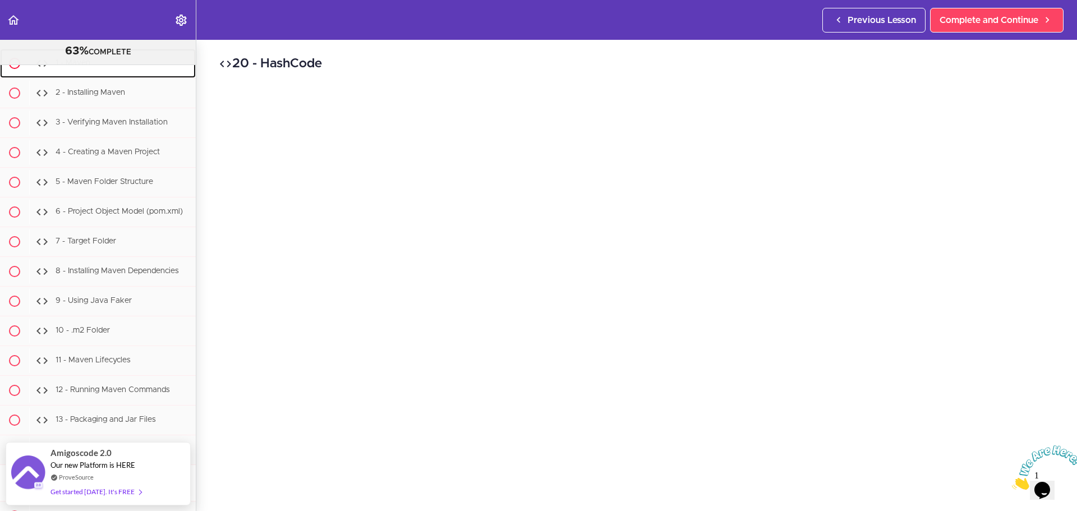
click at [95, 76] on div "1 - Maven" at bounding box center [112, 63] width 167 height 25
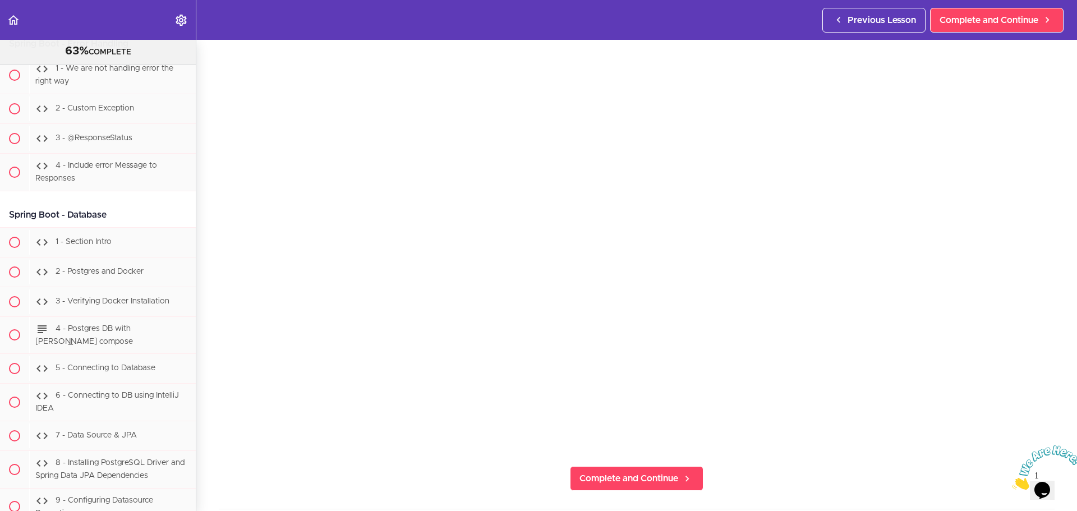
scroll to position [12056, 0]
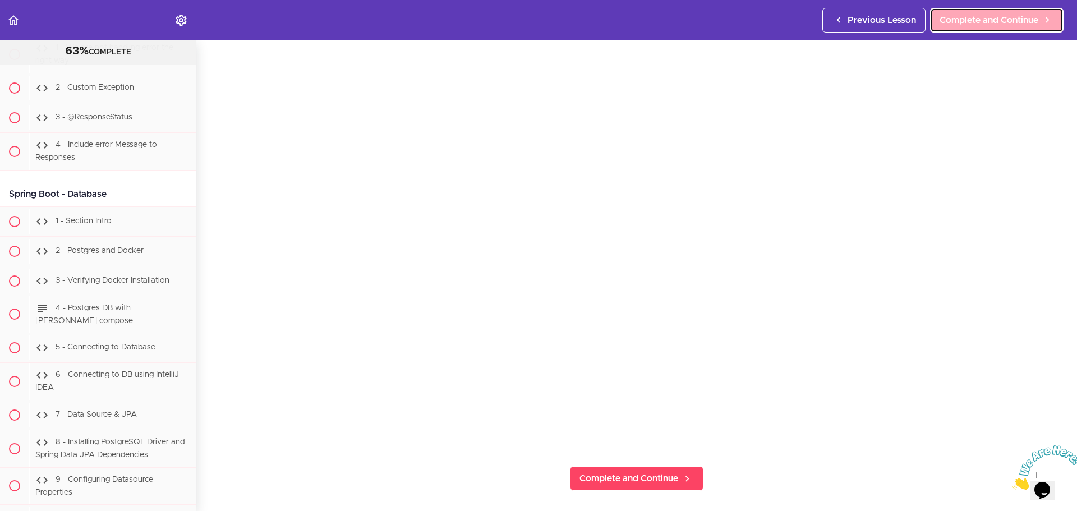
click at [967, 27] on link "Complete and Continue" at bounding box center [996, 20] width 133 height 25
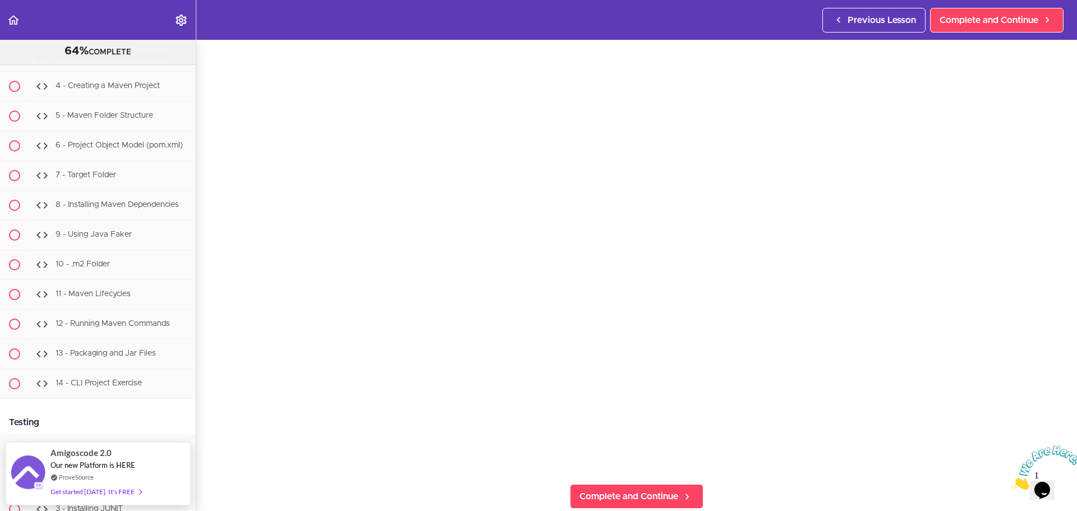
scroll to position [56, 0]
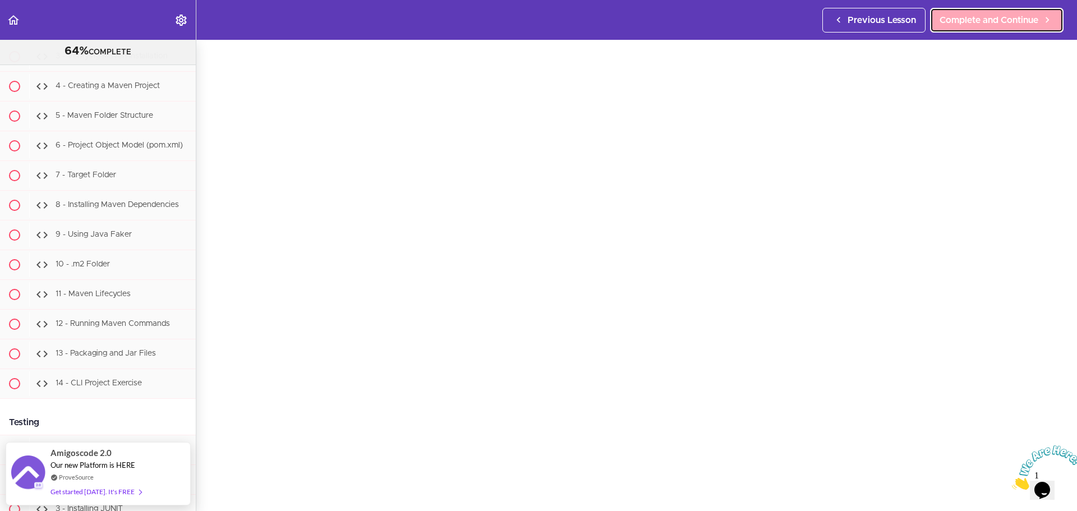
click at [949, 13] on span "Complete and Continue" at bounding box center [988, 19] width 99 height 13
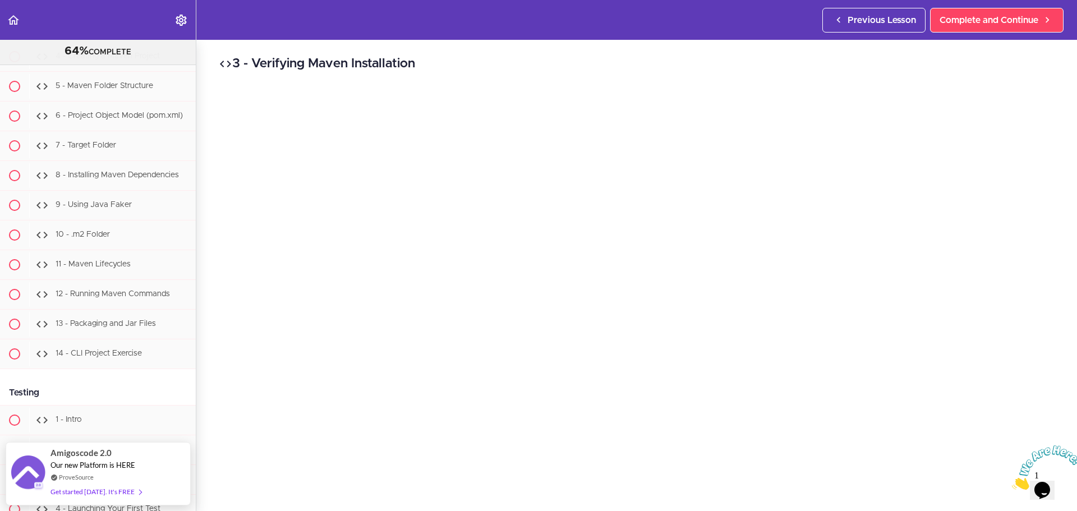
scroll to position [112, 0]
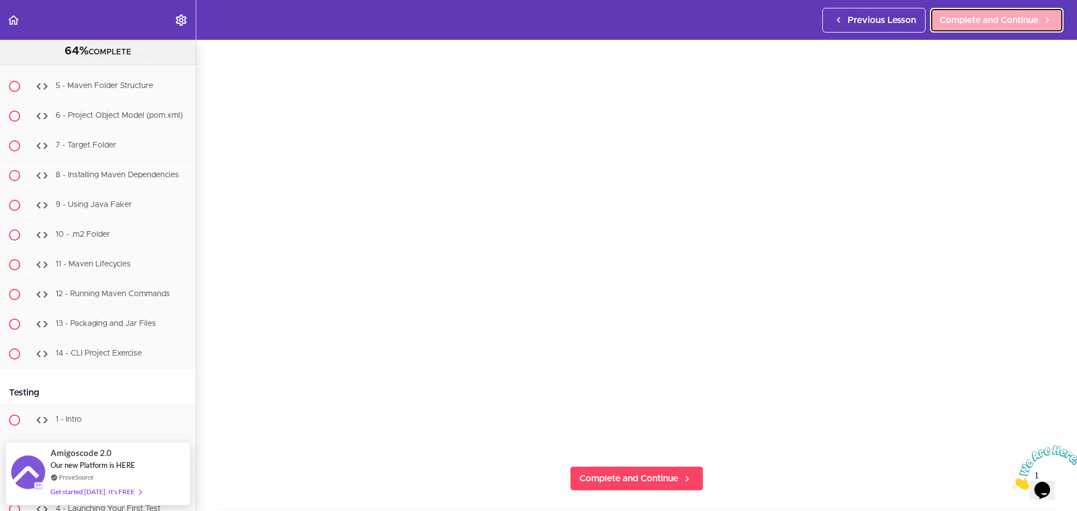
click at [989, 18] on span "Complete and Continue" at bounding box center [988, 19] width 99 height 13
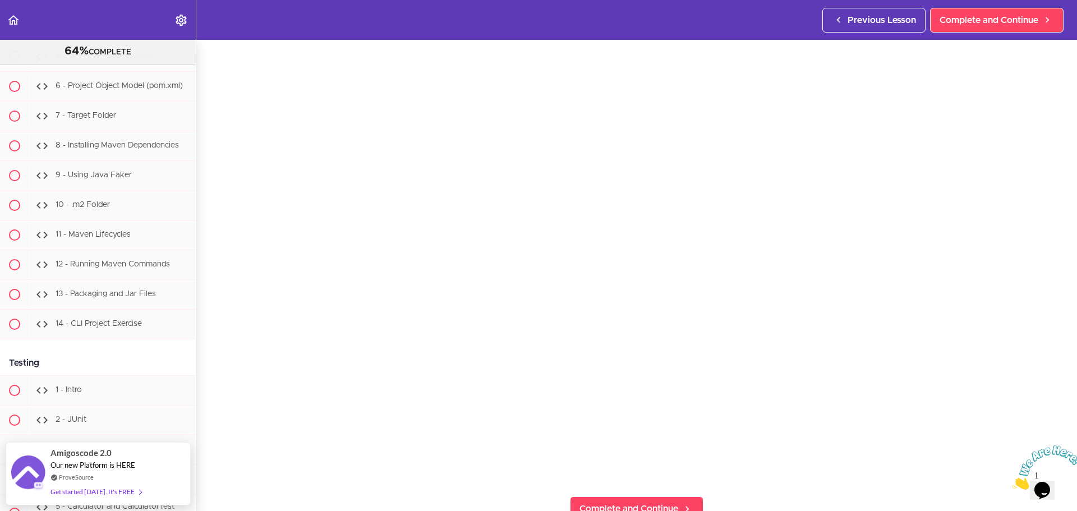
scroll to position [56, 0]
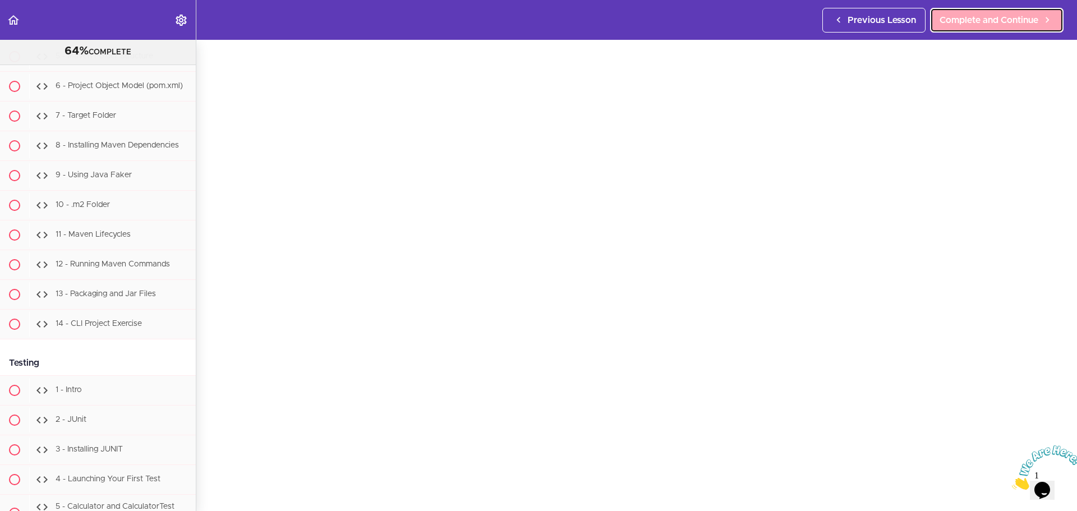
click at [985, 25] on span "Complete and Continue" at bounding box center [988, 19] width 99 height 13
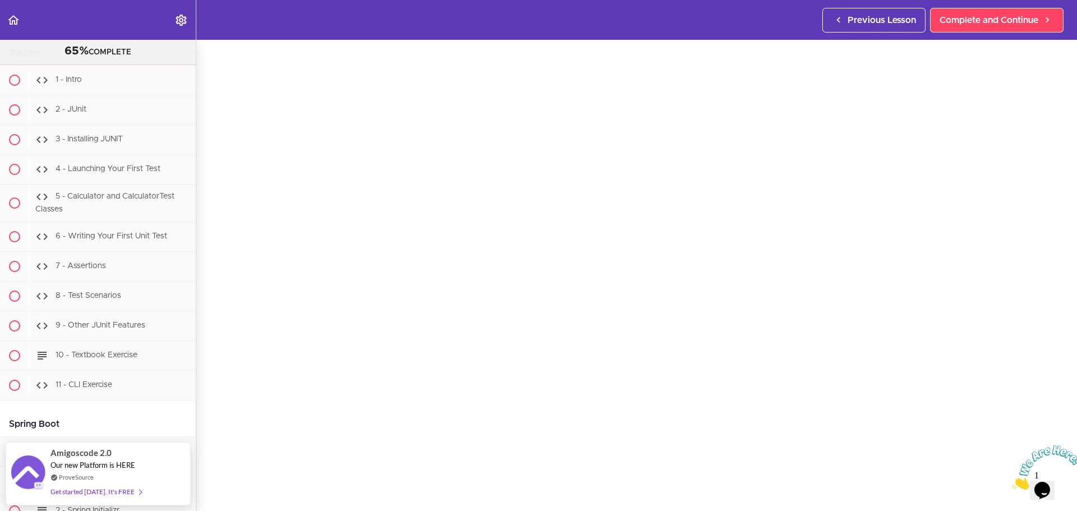
scroll to position [112, 0]
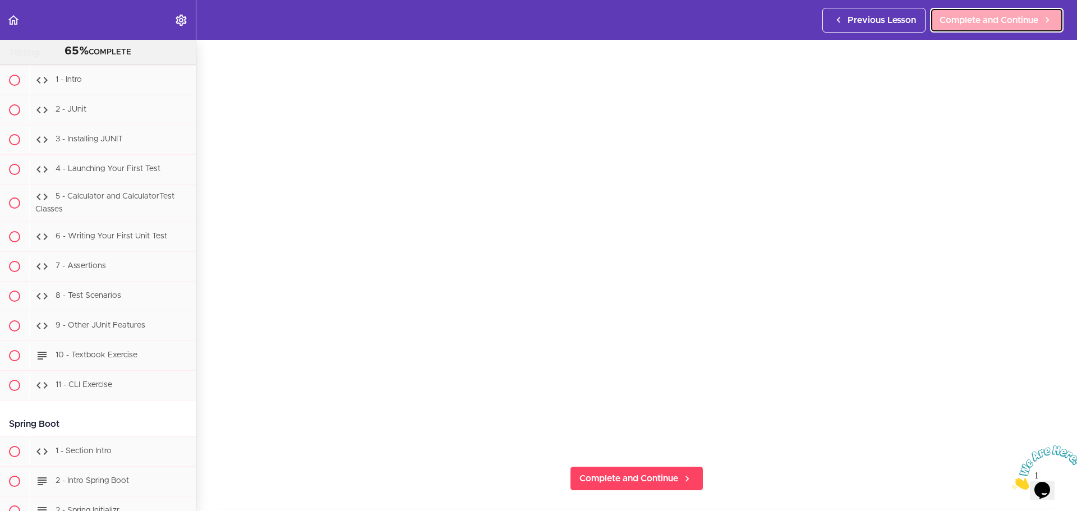
click at [971, 21] on span "Complete and Continue" at bounding box center [988, 19] width 99 height 13
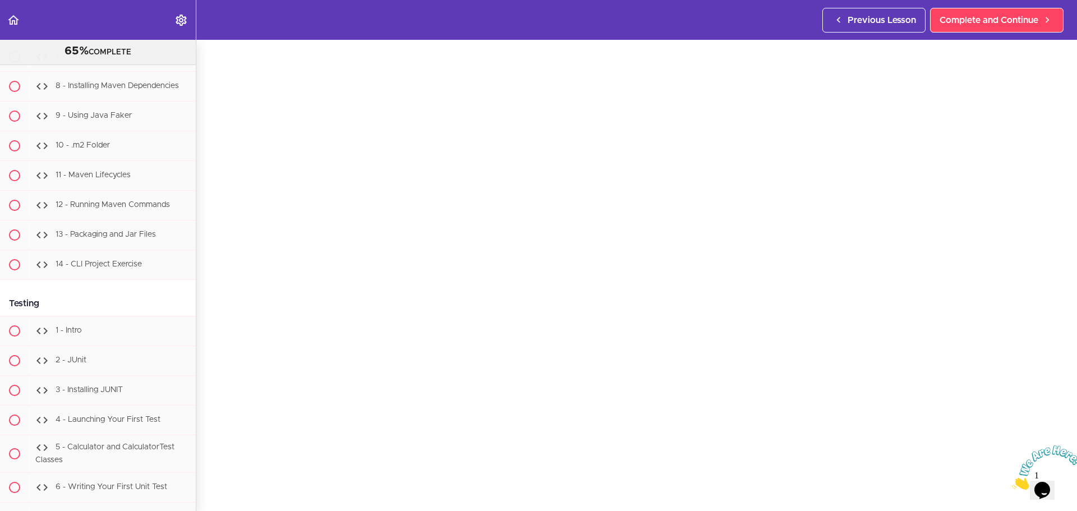
scroll to position [56, 0]
click at [984, 29] on link "Complete and Continue" at bounding box center [996, 20] width 133 height 25
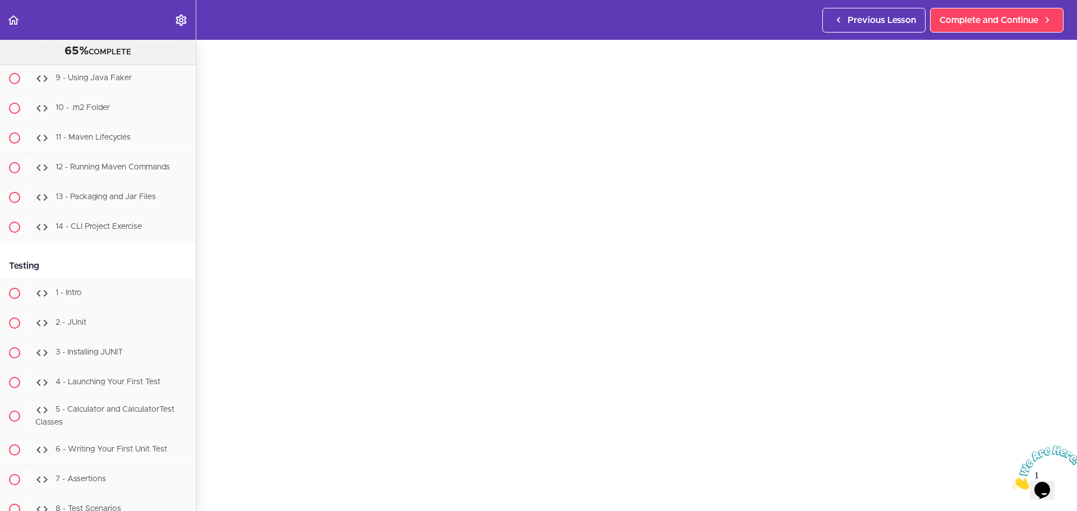
scroll to position [112, 0]
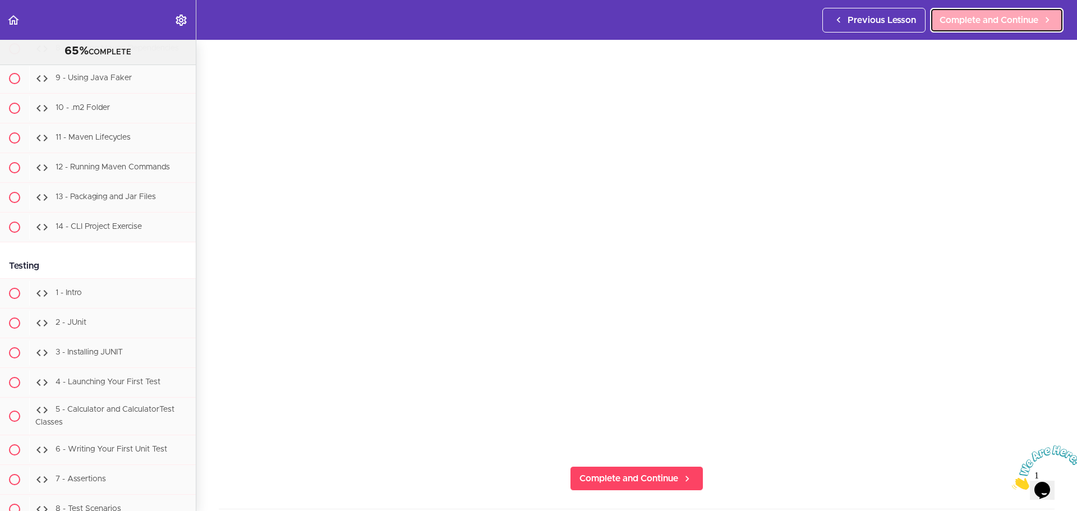
click at [964, 17] on span "Complete and Continue" at bounding box center [988, 19] width 99 height 13
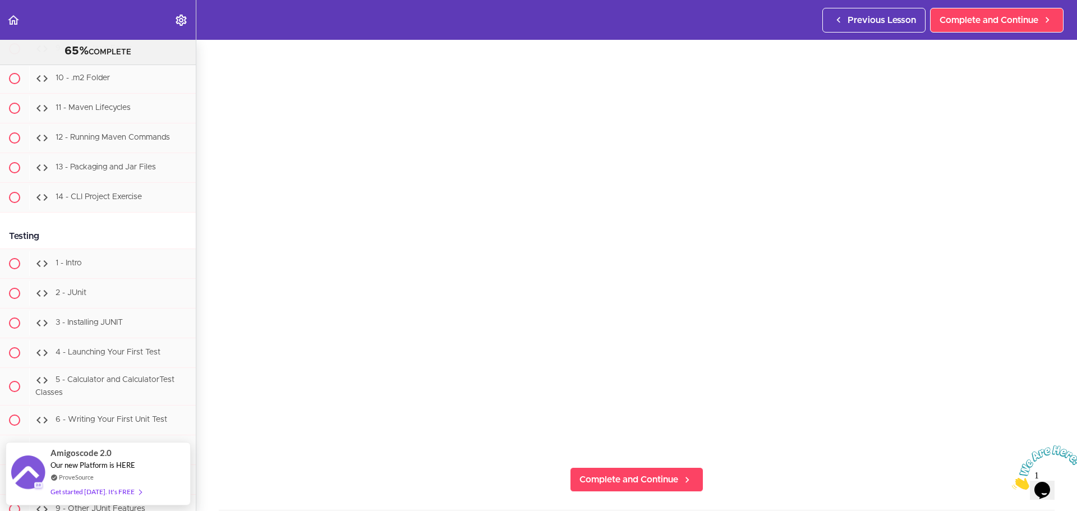
scroll to position [112, 0]
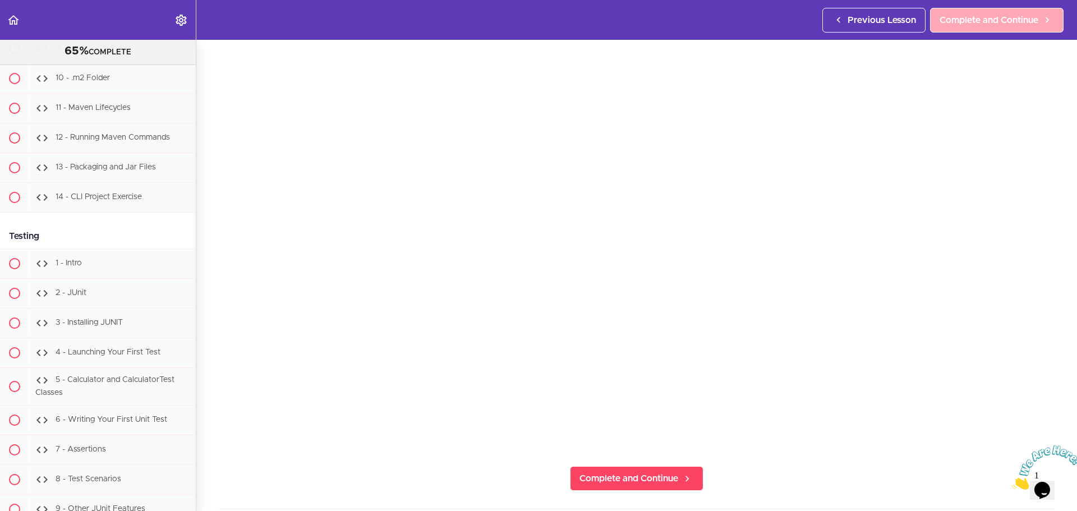
click at [951, 32] on div "Previous Lesson Complete and Continue" at bounding box center [945, 20] width 246 height 40
click at [946, 26] on span "Complete and Continue" at bounding box center [988, 19] width 99 height 13
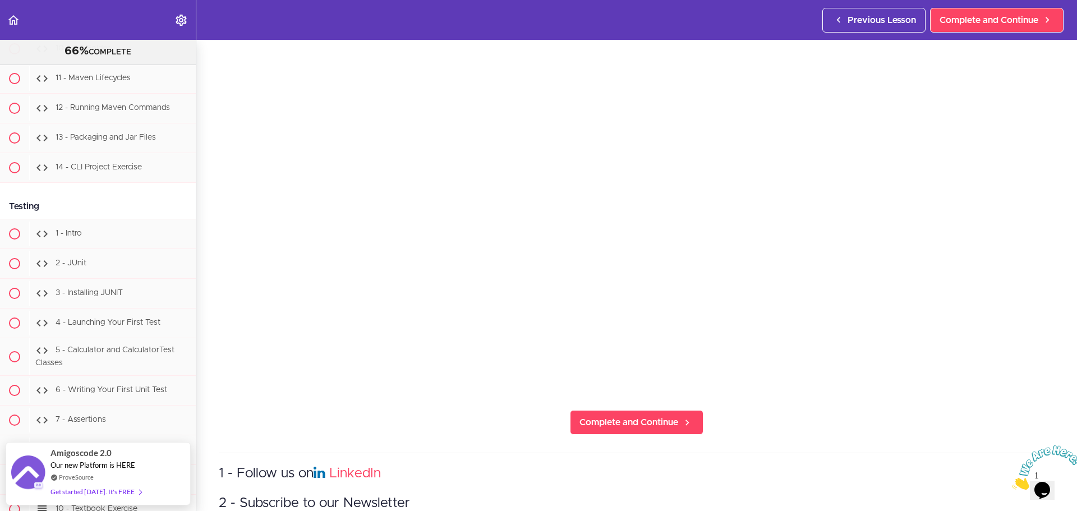
scroll to position [112, 0]
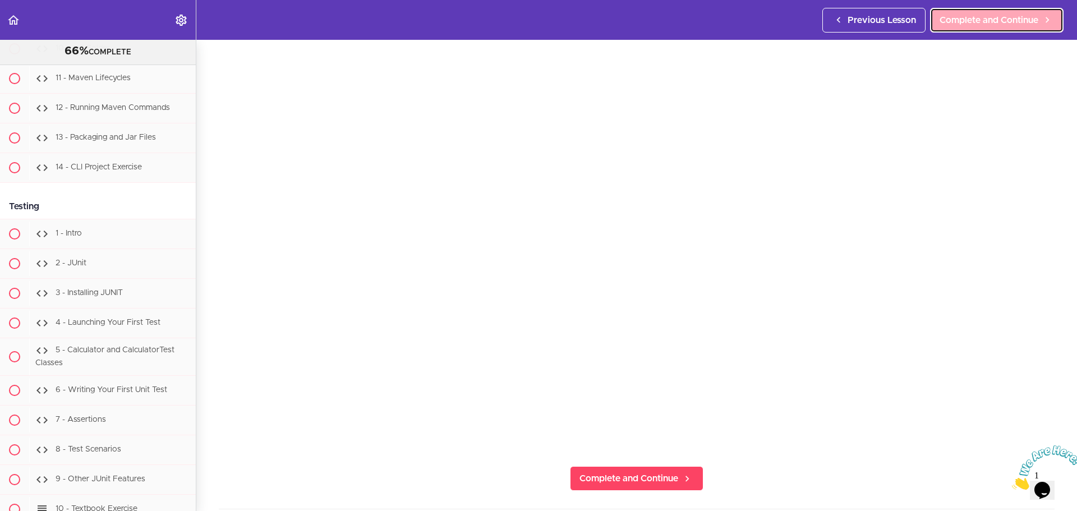
click at [1000, 12] on link "Complete and Continue" at bounding box center [996, 20] width 133 height 25
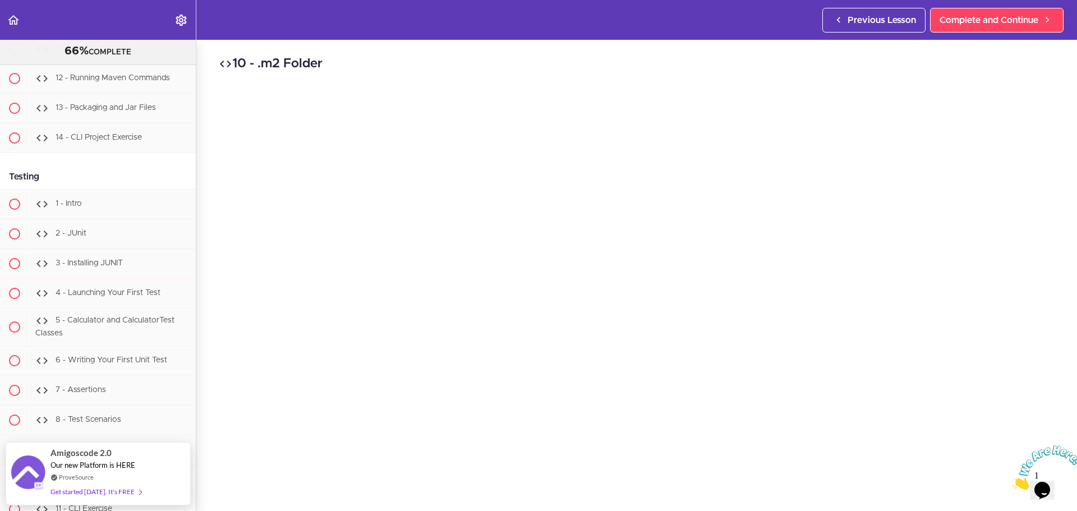
scroll to position [56, 0]
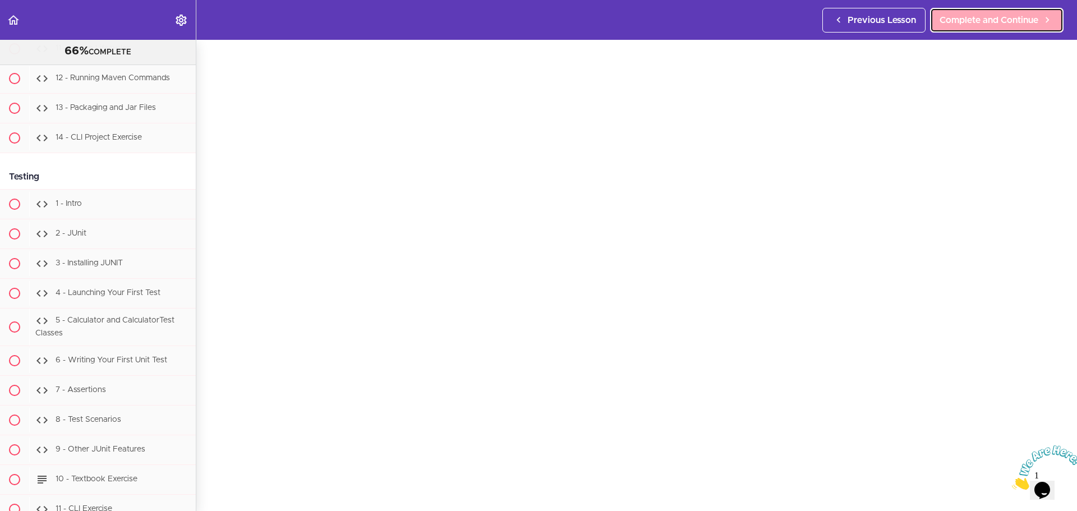
click at [952, 30] on link "Complete and Continue" at bounding box center [996, 20] width 133 height 25
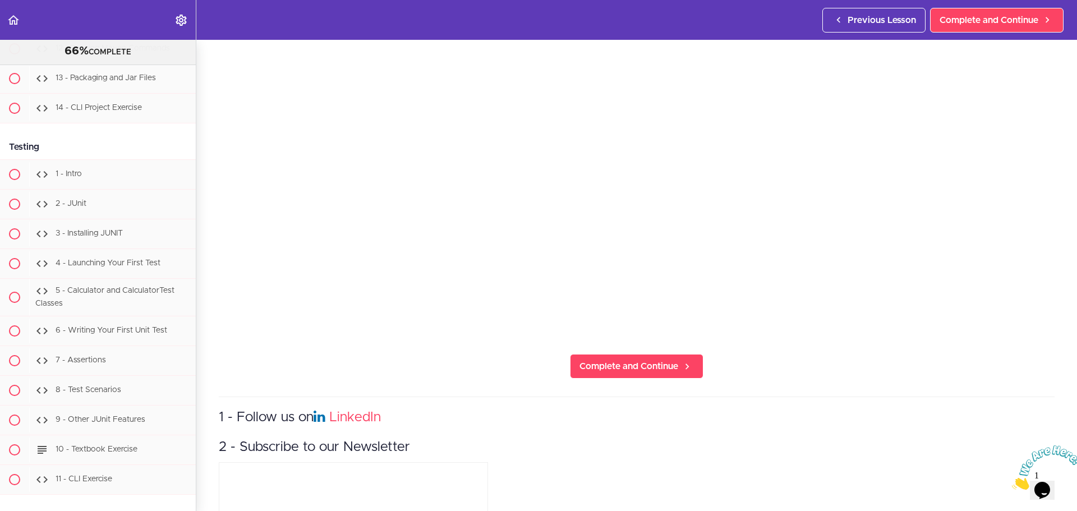
scroll to position [168, 0]
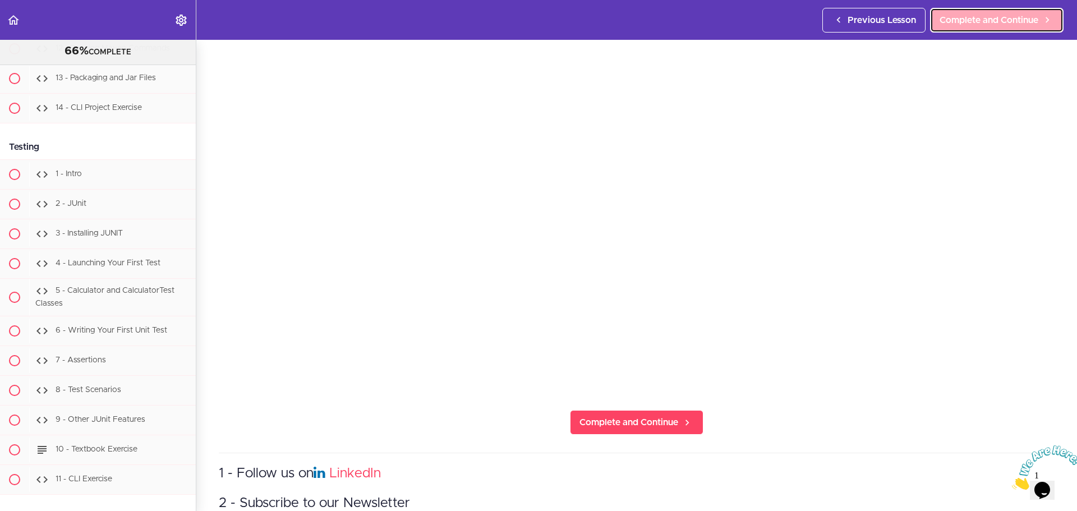
click at [983, 22] on span "Complete and Continue" at bounding box center [988, 19] width 99 height 13
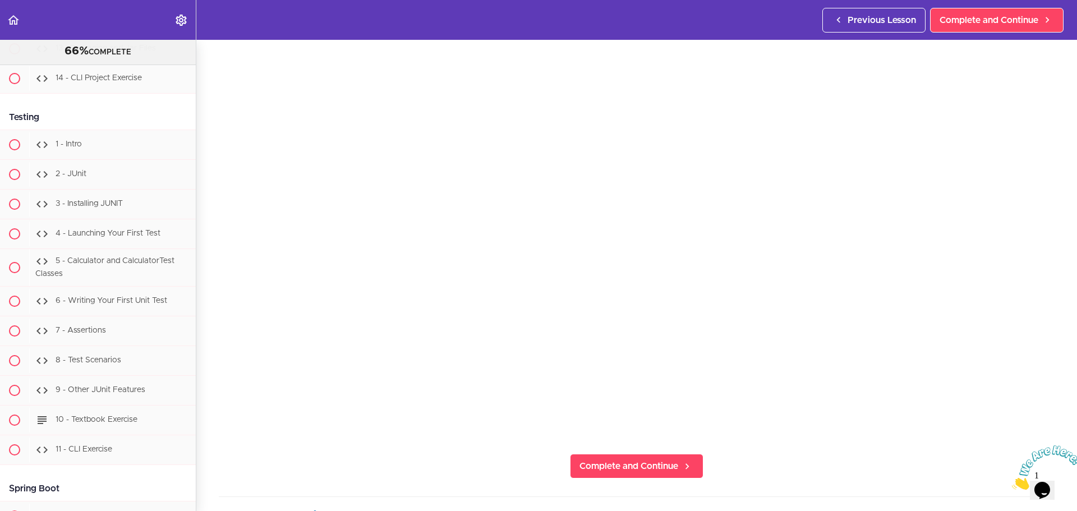
scroll to position [112, 0]
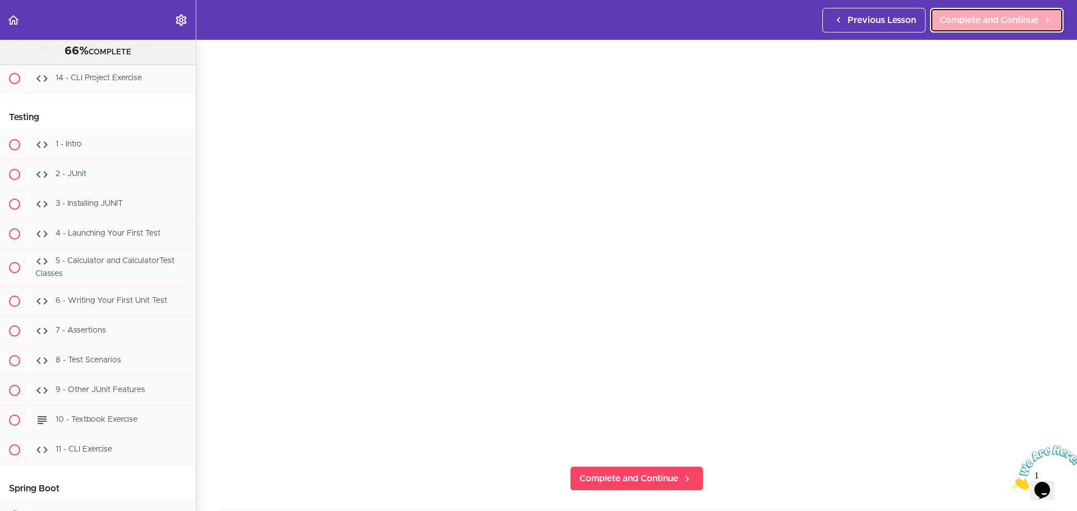
click at [943, 25] on span "Complete and Continue" at bounding box center [988, 19] width 99 height 13
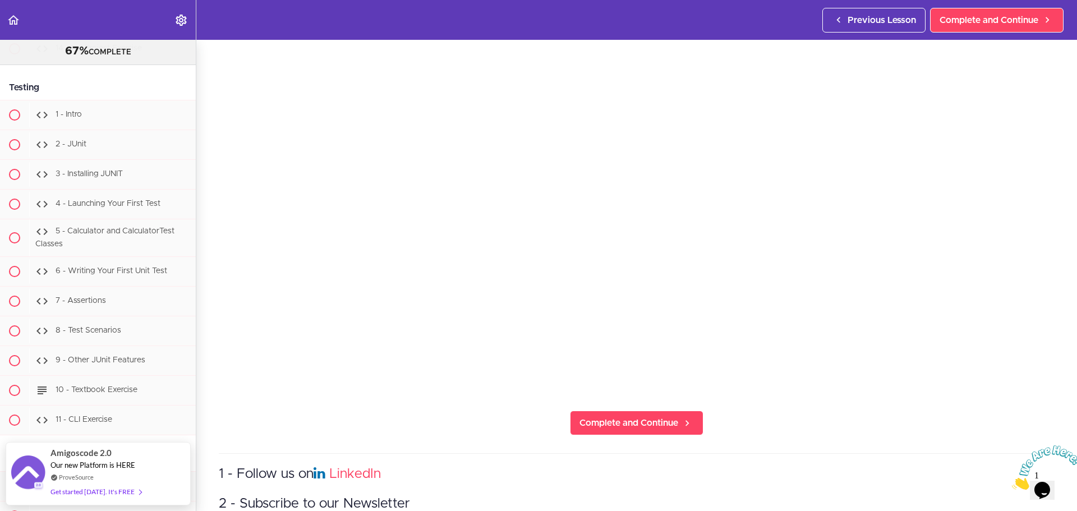
scroll to position [168, 0]
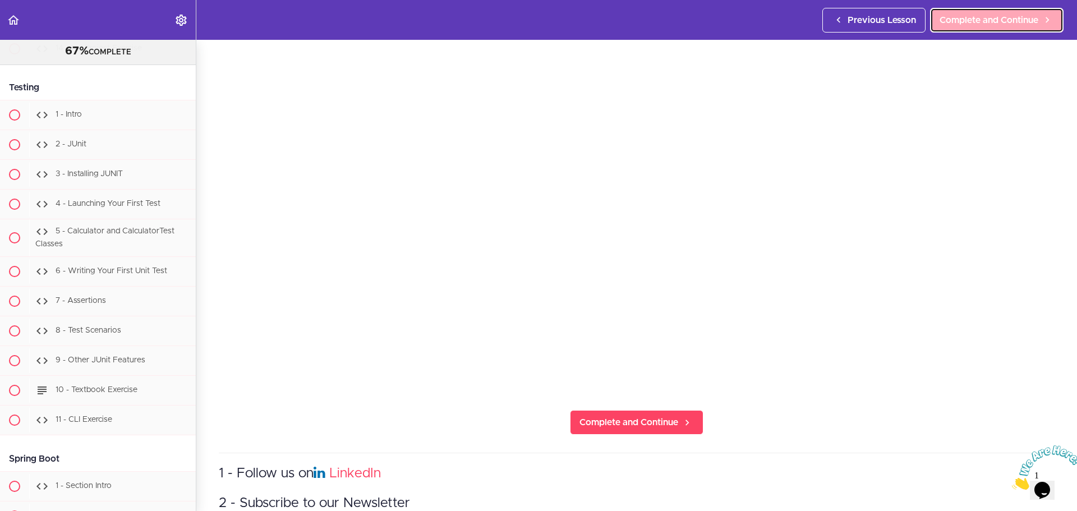
click at [958, 22] on span "Complete and Continue" at bounding box center [988, 19] width 99 height 13
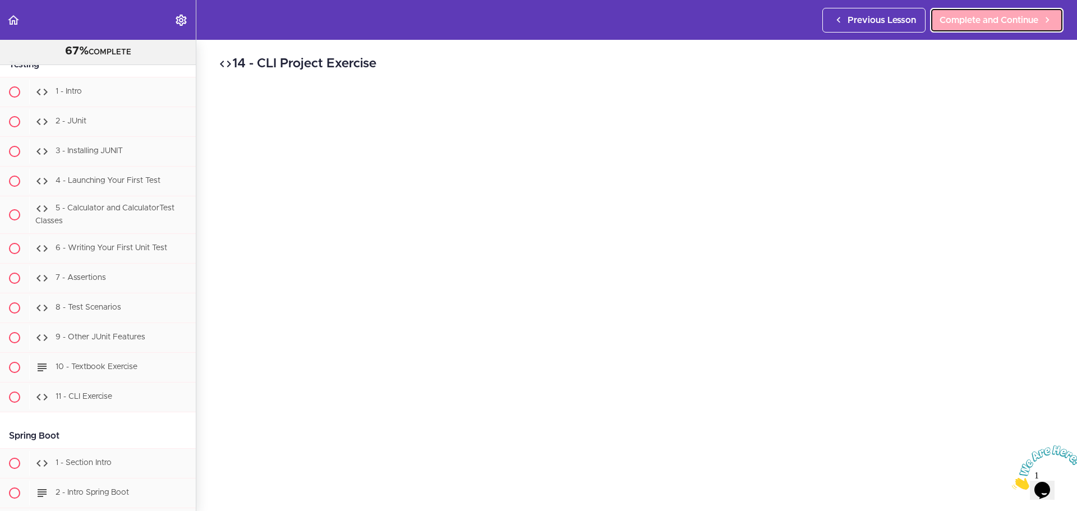
scroll to position [10096, 0]
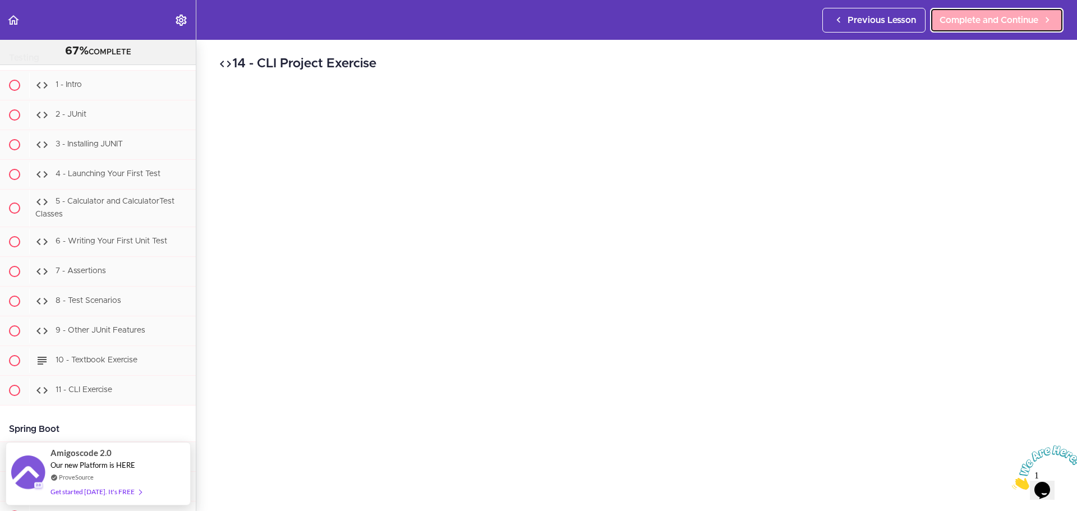
click at [958, 22] on span "Complete and Continue" at bounding box center [988, 19] width 99 height 13
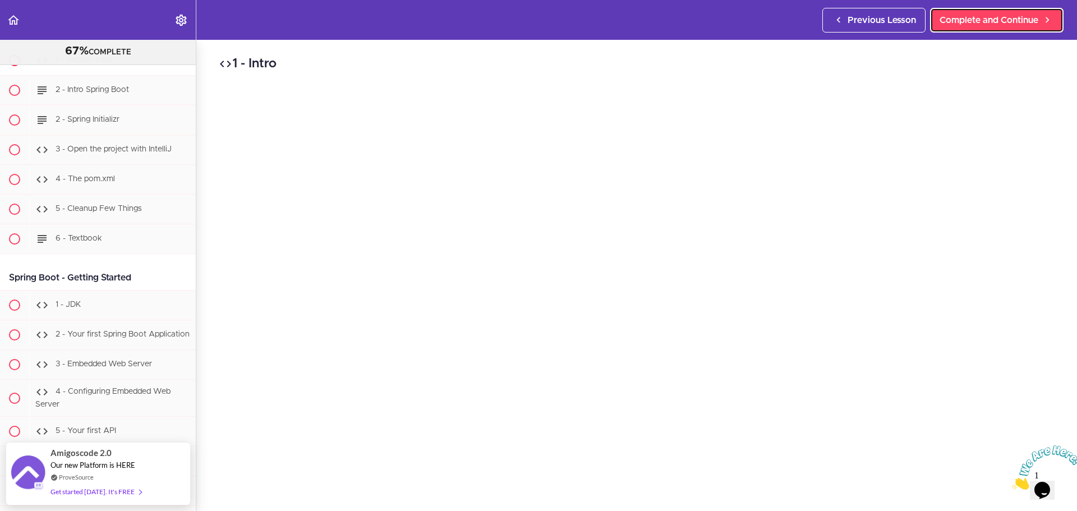
scroll to position [10498, 0]
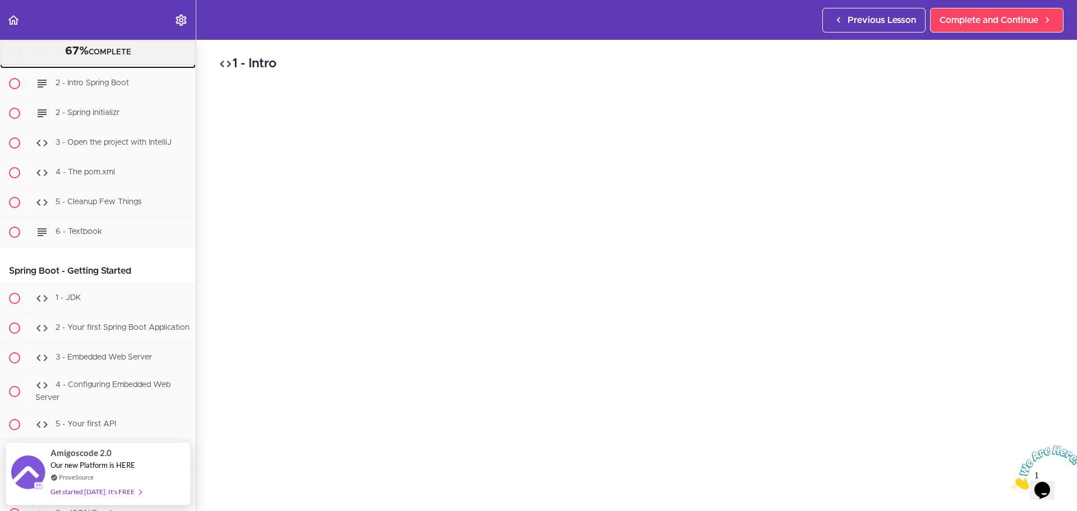
click at [121, 66] on div "1 - Section Intro" at bounding box center [112, 53] width 167 height 25
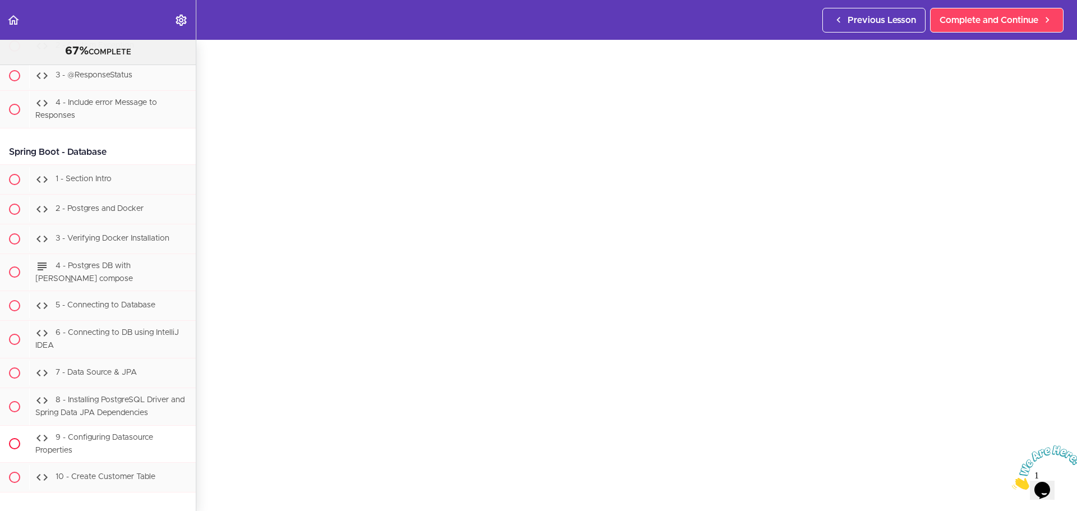
scroll to position [12327, 0]
